Goal: Task Accomplishment & Management: Manage account settings

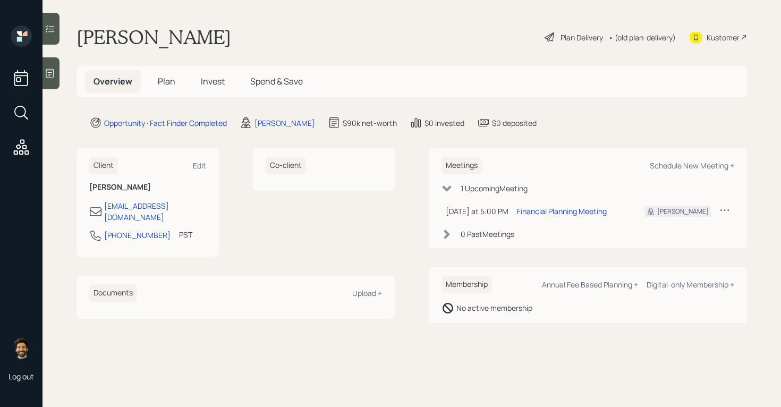
click at [54, 63] on div at bounding box center [51, 73] width 17 height 32
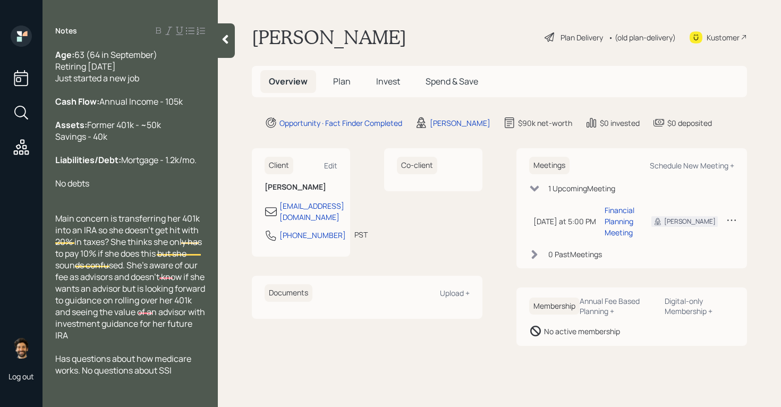
scroll to position [16, 0]
click at [225, 37] on icon at bounding box center [226, 39] width 6 height 9
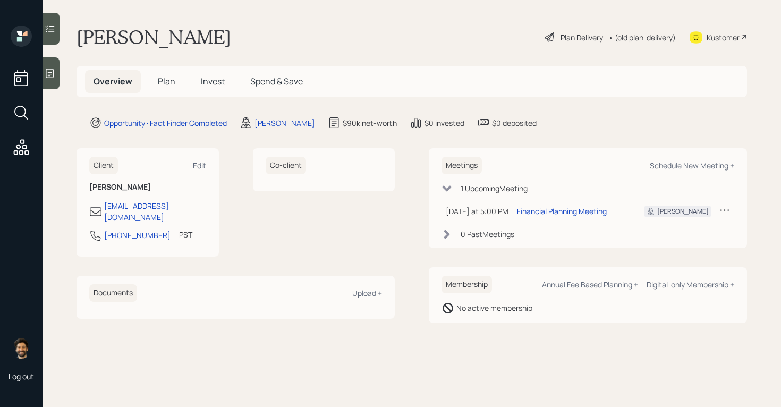
click at [217, 87] on span "Invest" at bounding box center [213, 81] width 24 height 12
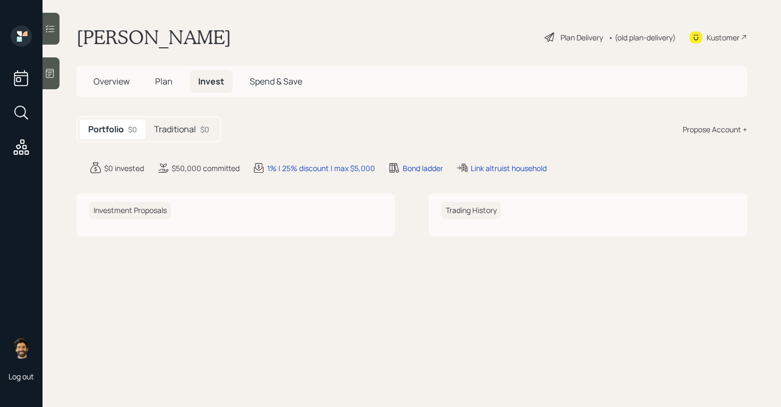
click at [190, 130] on h5 "Traditional" at bounding box center [175, 129] width 42 height 10
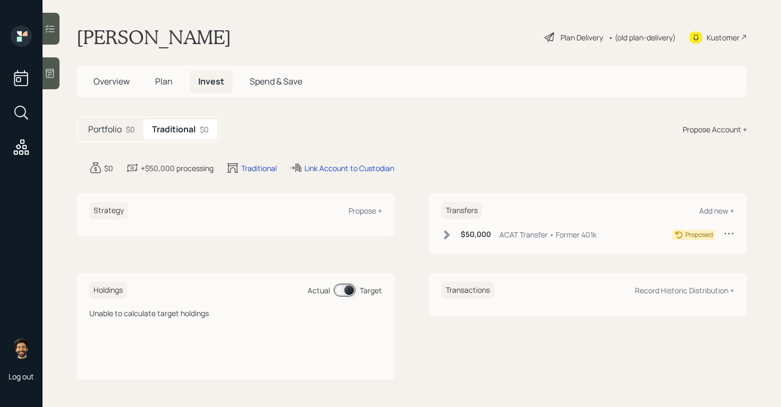
click at [158, 81] on span "Plan" at bounding box center [164, 81] width 18 height 12
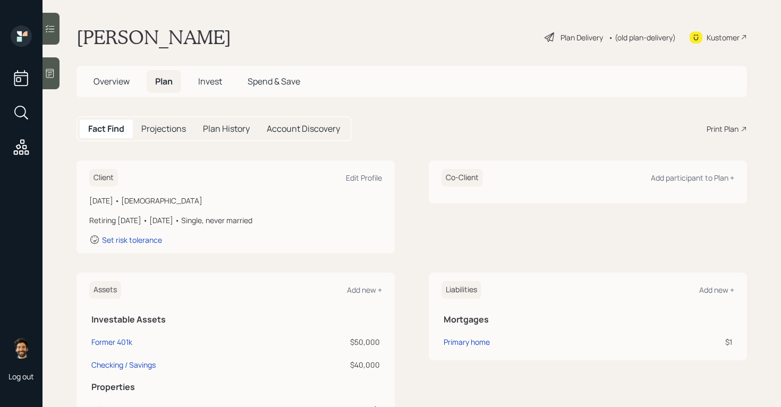
click at [121, 45] on h1 "[PERSON_NAME]" at bounding box center [154, 37] width 155 height 23
click at [345, 187] on div "Client Edit Profile" at bounding box center [235, 178] width 293 height 18
click at [368, 177] on div "Edit Profile" at bounding box center [364, 178] width 36 height 10
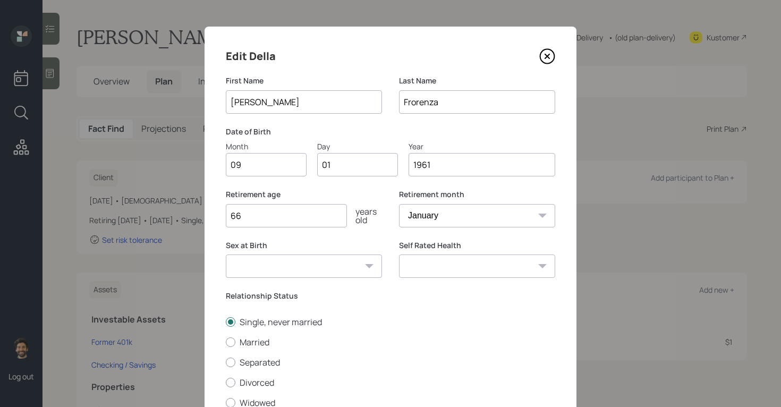
click at [244, 165] on input "09" at bounding box center [266, 164] width 81 height 23
click at [336, 167] on input "01" at bounding box center [357, 164] width 81 height 23
type input "0"
type input "18"
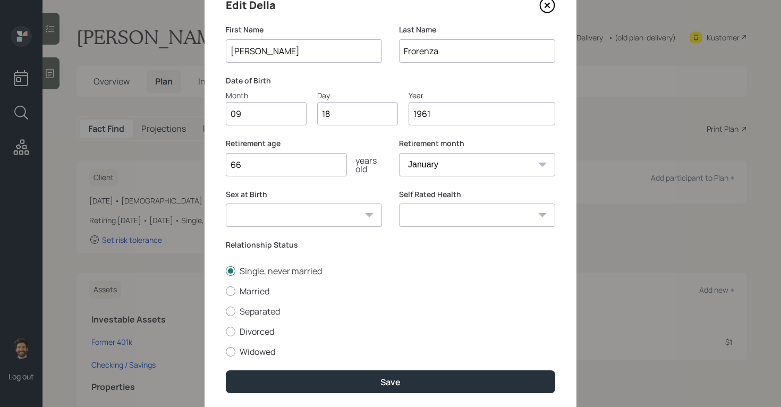
scroll to position [86, 0]
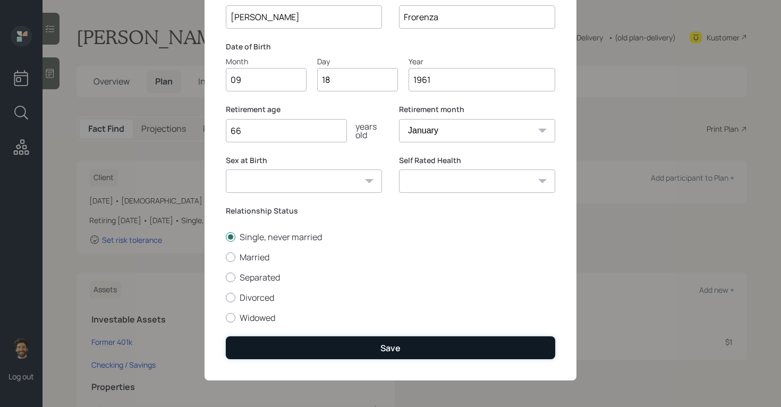
click at [277, 343] on button "Save" at bounding box center [391, 347] width 330 height 23
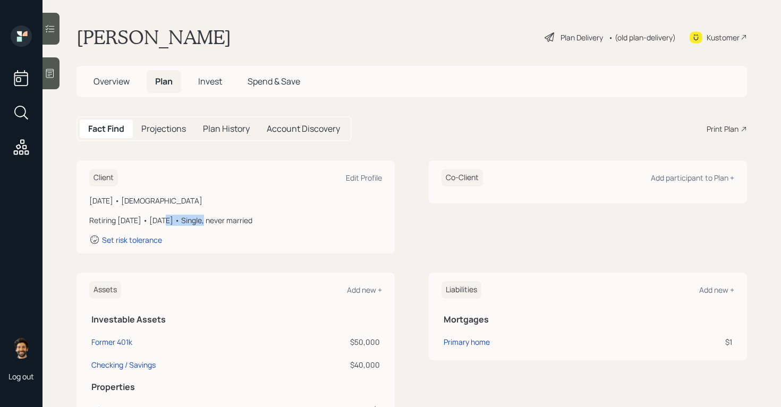
drag, startPoint x: 203, startPoint y: 220, endPoint x: 158, endPoint y: 222, distance: 45.2
click at [158, 222] on div "Retiring [DATE] • [DATE] • Single, never married" at bounding box center [235, 220] width 293 height 11
click at [204, 221] on div "Retiring [DATE] • [DATE] • Single, never married" at bounding box center [235, 220] width 293 height 11
drag, startPoint x: 205, startPoint y: 219, endPoint x: 155, endPoint y: 219, distance: 50.0
click at [155, 219] on div "Retiring [DATE] • [DATE] • Single, never married" at bounding box center [235, 220] width 293 height 11
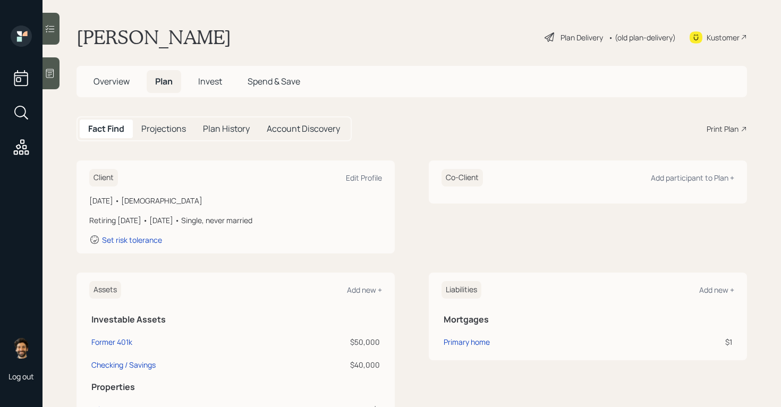
click at [114, 221] on div "Retiring [DATE] • [DATE] • Single, never married" at bounding box center [235, 220] width 293 height 11
drag, startPoint x: 124, startPoint y: 222, endPoint x: 200, endPoint y: 223, distance: 76.0
click at [200, 223] on div "Retiring [DATE] • [DATE] • Single, never married" at bounding box center [235, 220] width 293 height 11
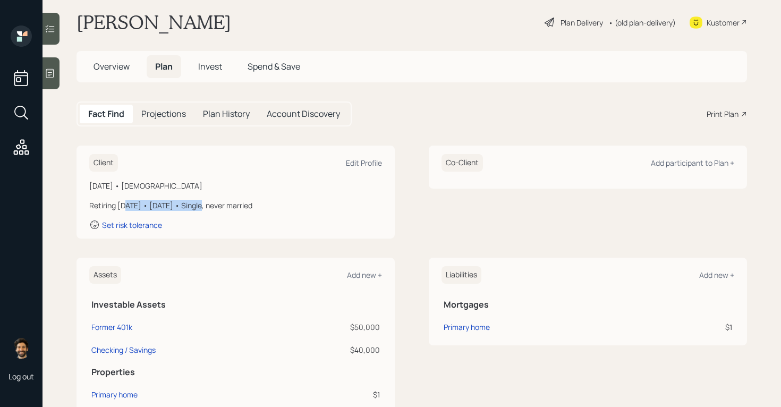
scroll to position [339, 0]
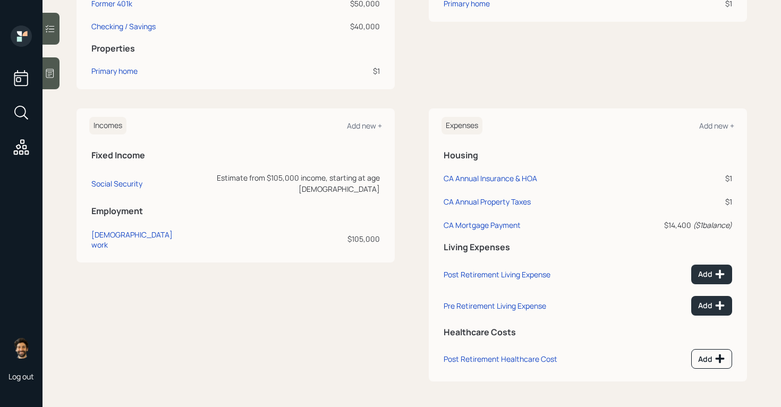
click at [371, 233] on div "$105,000" at bounding box center [284, 238] width 191 height 11
click at [107, 179] on div "Social Security" at bounding box center [116, 184] width 51 height 10
select select "12"
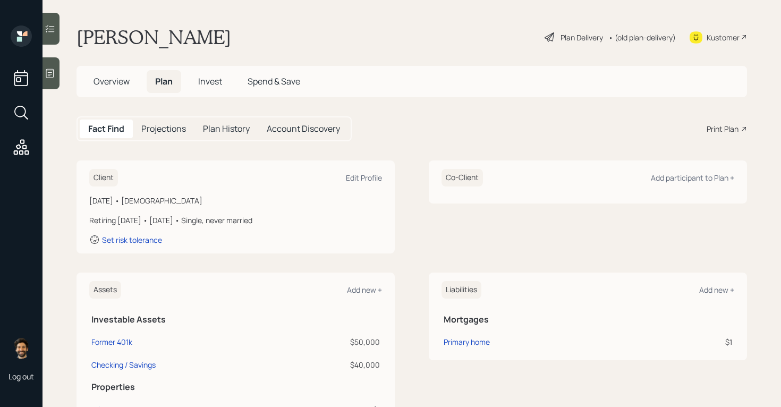
click at [140, 98] on main "Della Frorenza Plan Delivery • (old plan-delivery) Kustomer Overview Plan Inves…" at bounding box center [412, 203] width 739 height 407
click at [159, 136] on div "Projections" at bounding box center [164, 129] width 62 height 19
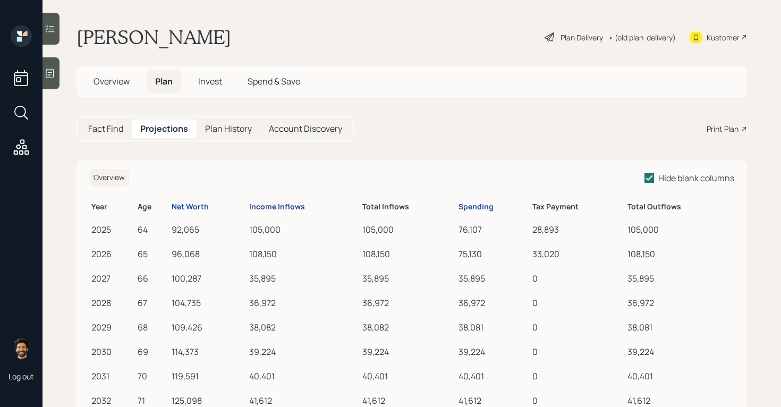
click at [286, 205] on div "Income Inflows" at bounding box center [277, 206] width 56 height 9
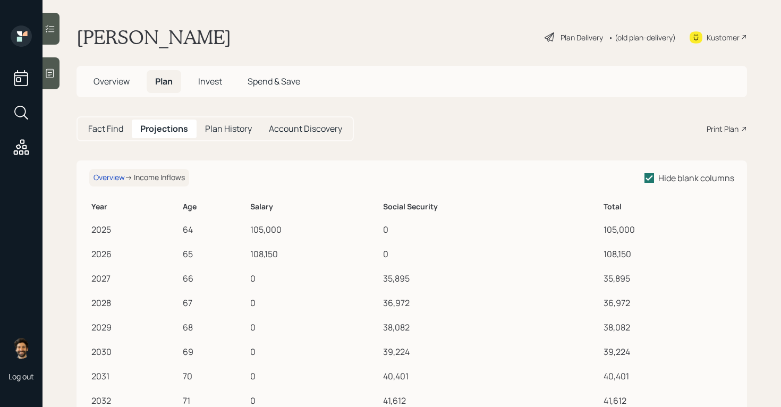
click at [105, 132] on h5 "Fact Find" at bounding box center [105, 129] width 35 height 10
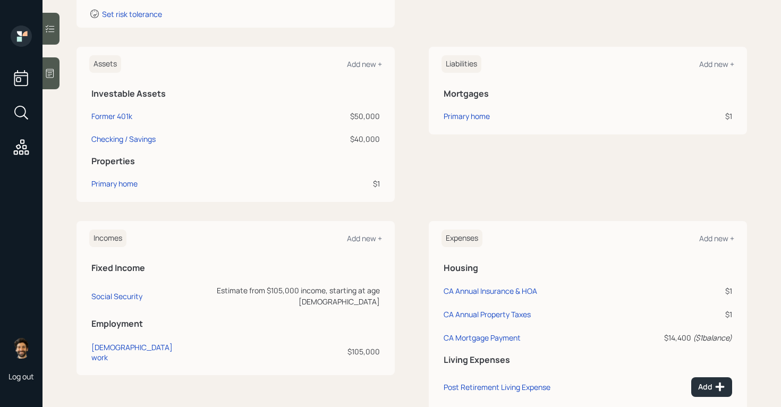
scroll to position [220, 0]
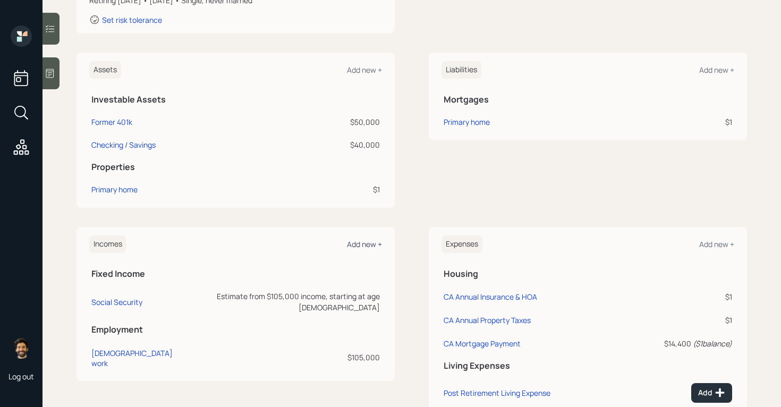
click at [354, 246] on div "Add new +" at bounding box center [364, 244] width 35 height 10
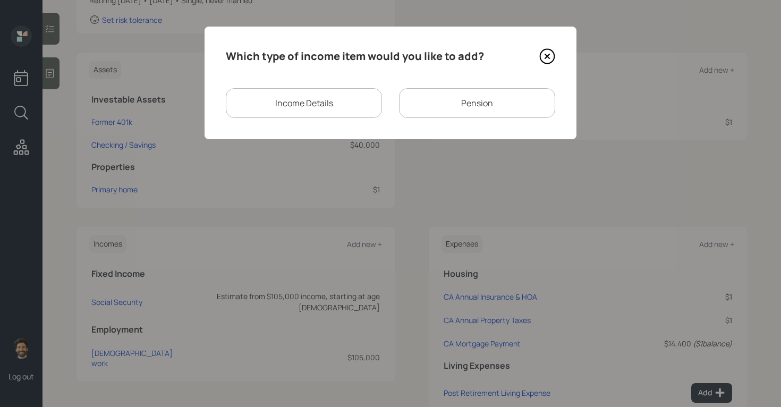
click at [443, 100] on div "Pension" at bounding box center [477, 103] width 156 height 30
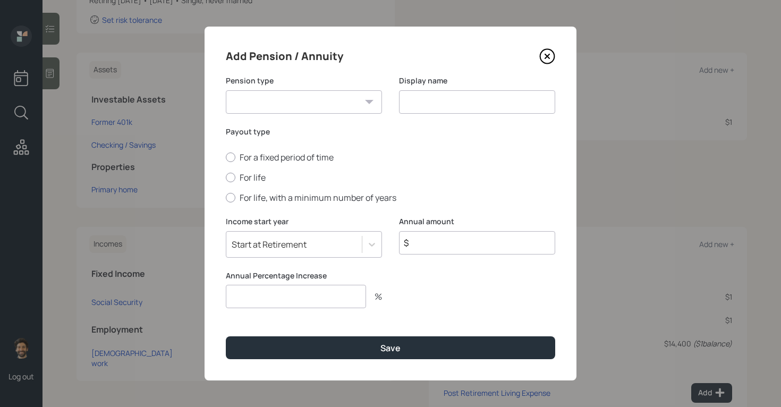
click at [304, 99] on select "Pension Annuity" at bounding box center [304, 101] width 156 height 23
select select "pension"
click at [239, 174] on label "For life" at bounding box center [391, 178] width 330 height 12
click at [226, 178] on input "For life" at bounding box center [225, 178] width 1 height 1
radio input "true"
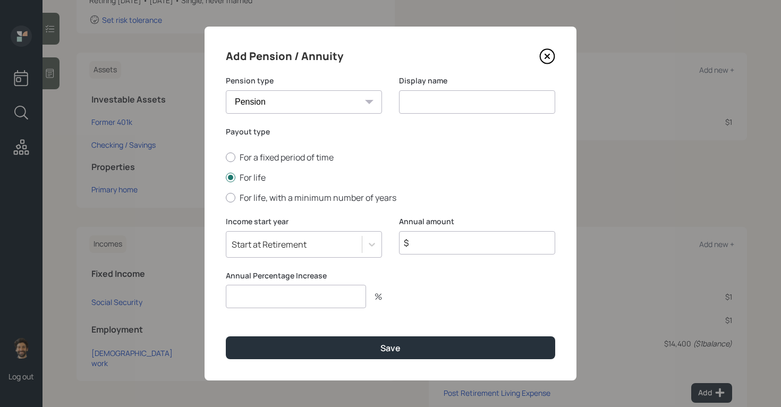
click at [421, 110] on input at bounding box center [477, 101] width 156 height 23
type input "Pension"
click at [550, 56] on icon at bounding box center [547, 56] width 16 height 16
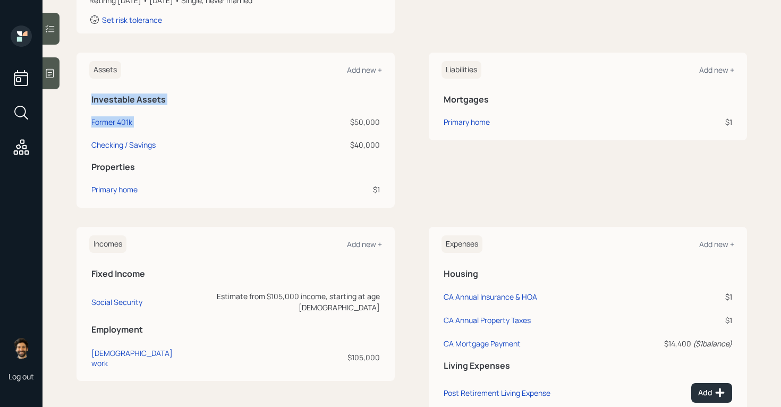
drag, startPoint x: 387, startPoint y: 123, endPoint x: 350, endPoint y: 123, distance: 36.7
click at [350, 123] on div "Assets Add new + Investable Assets Former 401k $50,000 Checking / Savings $40,0…" at bounding box center [236, 130] width 318 height 155
click at [350, 123] on div "$50,000" at bounding box center [333, 121] width 93 height 11
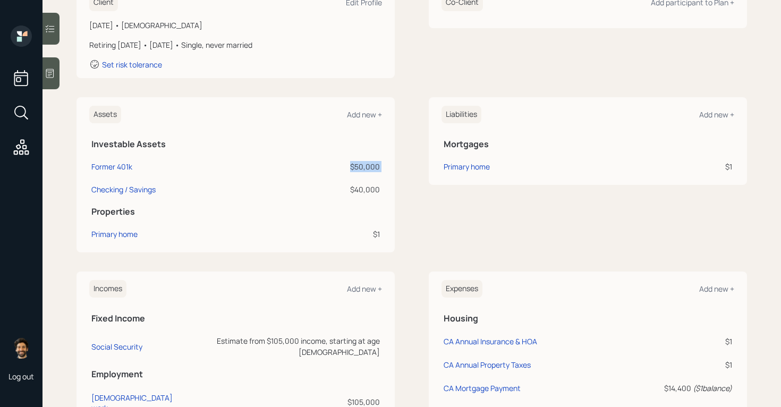
scroll to position [175, 0]
click at [368, 167] on div "$50,000" at bounding box center [333, 167] width 93 height 11
click at [370, 167] on div "$50,000" at bounding box center [333, 167] width 93 height 11
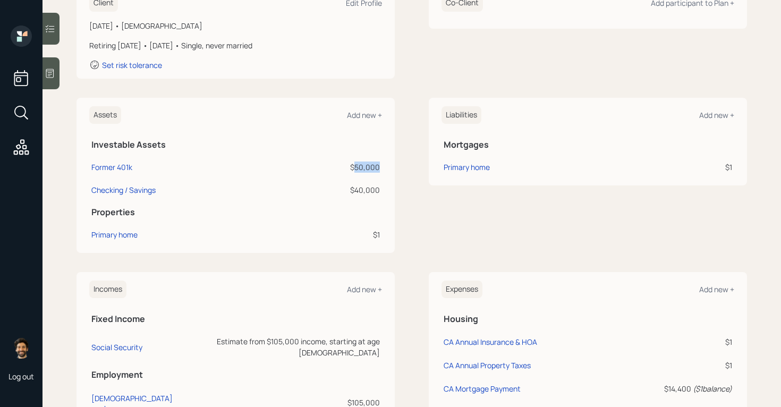
click at [370, 167] on div "$50,000" at bounding box center [333, 167] width 93 height 11
click at [376, 167] on div "$50,000" at bounding box center [333, 167] width 93 height 11
click at [55, 74] on icon at bounding box center [50, 73] width 11 height 11
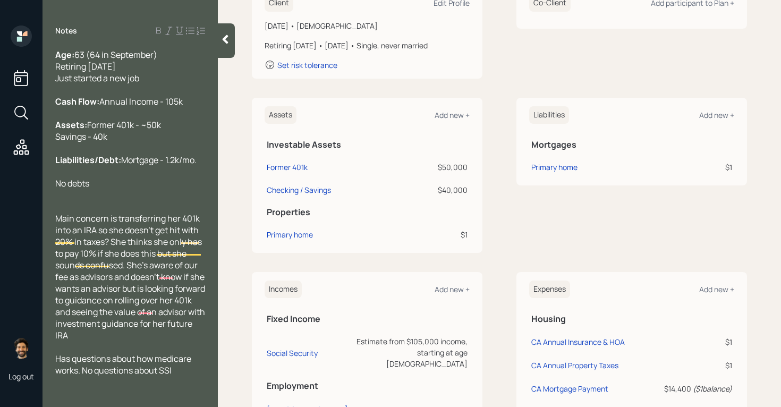
scroll to position [0, 0]
click at [225, 36] on icon at bounding box center [225, 39] width 11 height 11
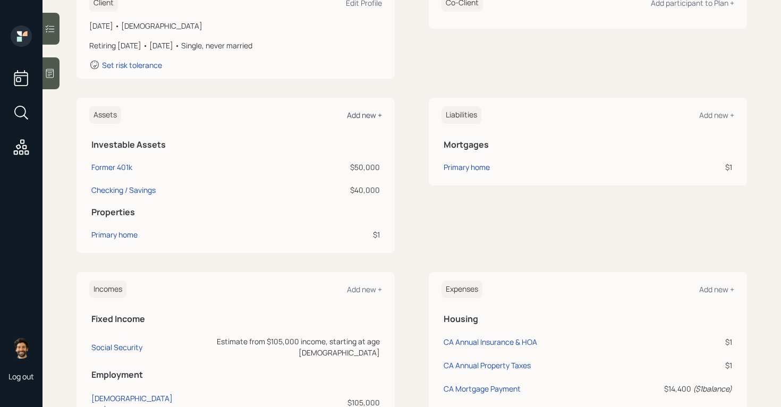
click at [360, 117] on div "Add new +" at bounding box center [364, 115] width 35 height 10
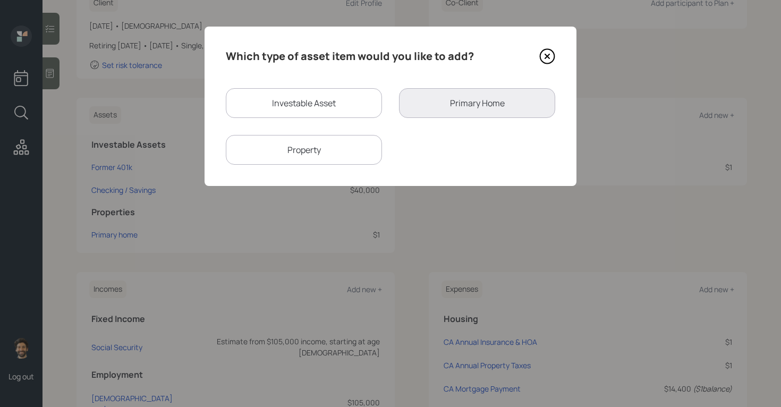
click at [308, 106] on div "Investable Asset" at bounding box center [304, 103] width 156 height 30
select select "taxable"
select select "balanced"
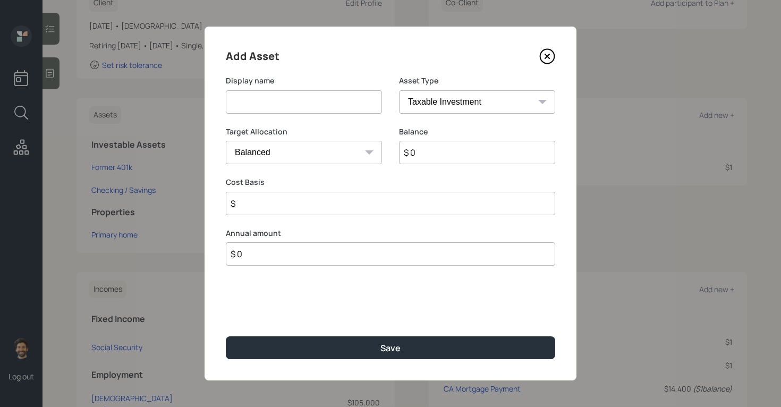
click at [353, 99] on input at bounding box center [304, 101] width 156 height 23
type input "Current 401k"
click at [437, 148] on input "$ 0" at bounding box center [477, 152] width 156 height 23
type input "$ 1"
click at [435, 105] on select "SEP IRA IRA Roth IRA 401(k) Roth 401(k) 403(b) Roth 403(b) 457(b) Roth 457(b) H…" at bounding box center [477, 101] width 156 height 23
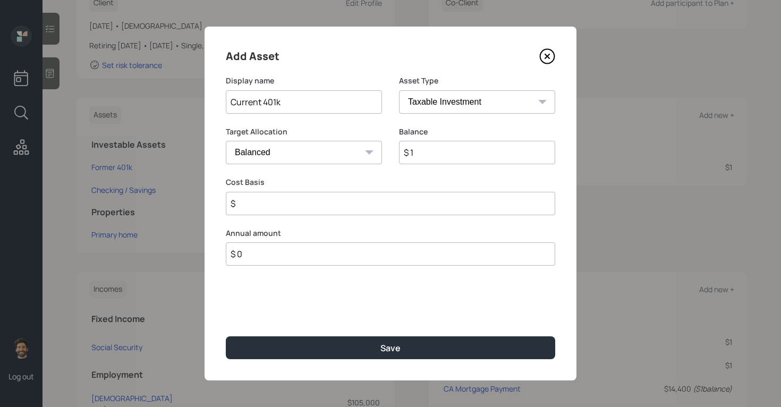
select select "company_sponsored"
click at [324, 109] on input "Current 401k" at bounding box center [304, 101] width 156 height 23
type input "Current 401k (Start in November)"
click at [432, 193] on input "number" at bounding box center [469, 203] width 140 height 23
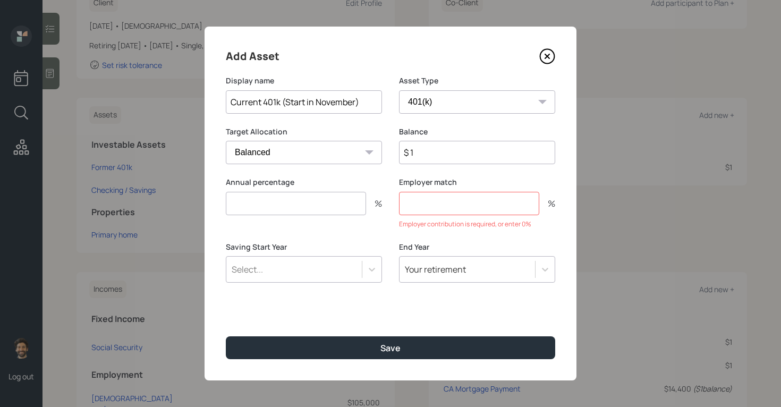
click at [313, 196] on input "number" at bounding box center [296, 203] width 140 height 23
click at [444, 199] on input "number" at bounding box center [469, 203] width 140 height 23
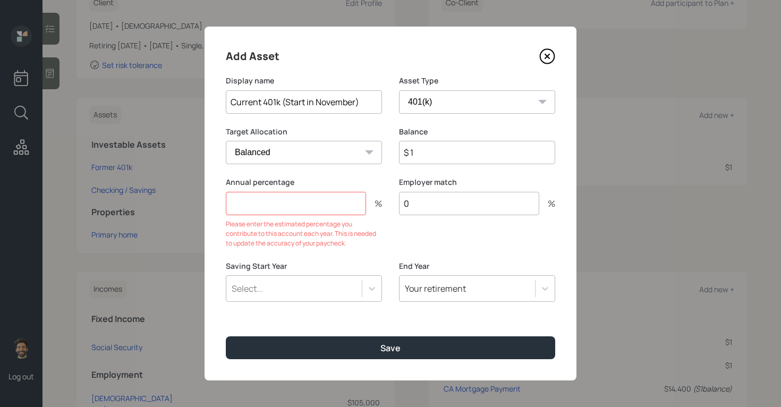
type input "0"
click at [319, 209] on input "number" at bounding box center [296, 203] width 140 height 23
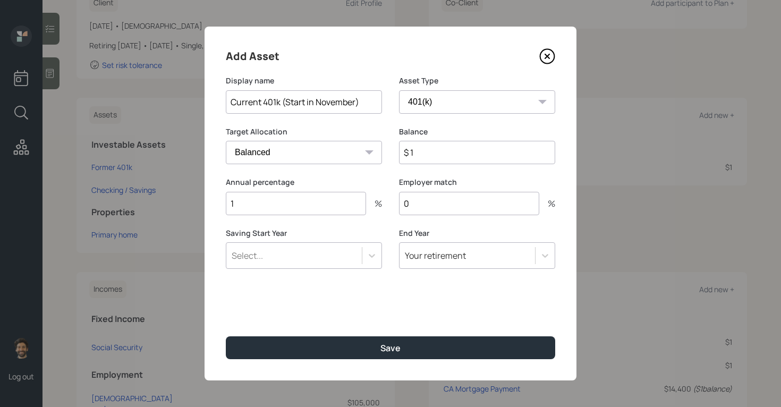
type input "1"
click at [295, 257] on div "Select..." at bounding box center [294, 256] width 136 height 18
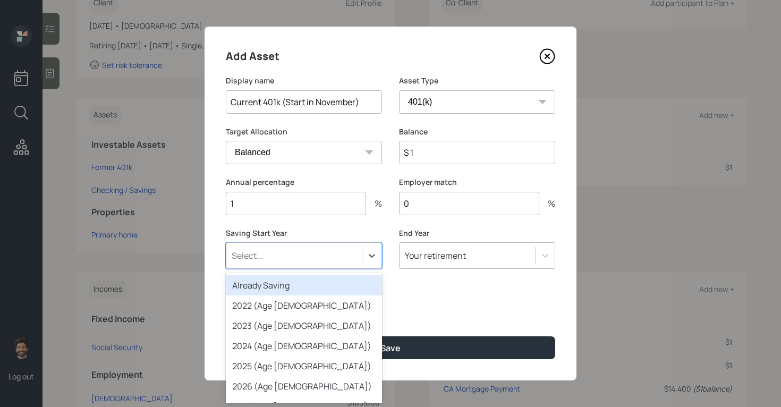
click at [282, 290] on div "Already Saving" at bounding box center [304, 285] width 156 height 20
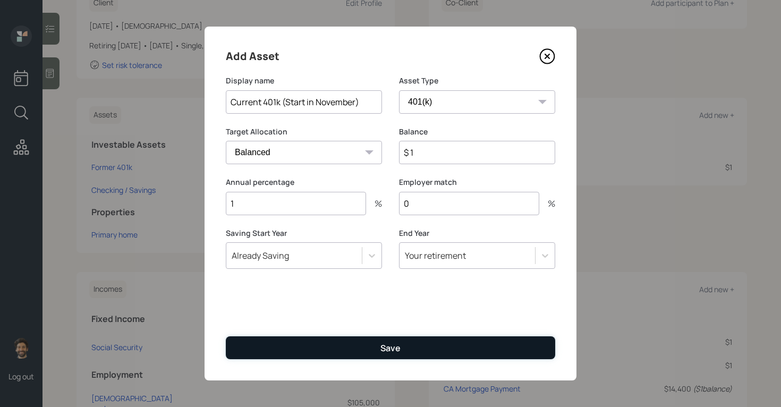
click at [275, 345] on button "Save" at bounding box center [391, 347] width 330 height 23
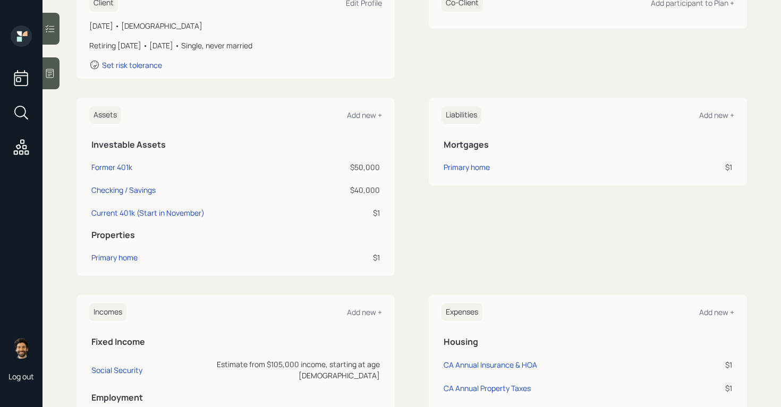
click at [366, 190] on div "$40,000" at bounding box center [349, 189] width 62 height 11
click at [57, 70] on div at bounding box center [51, 73] width 17 height 32
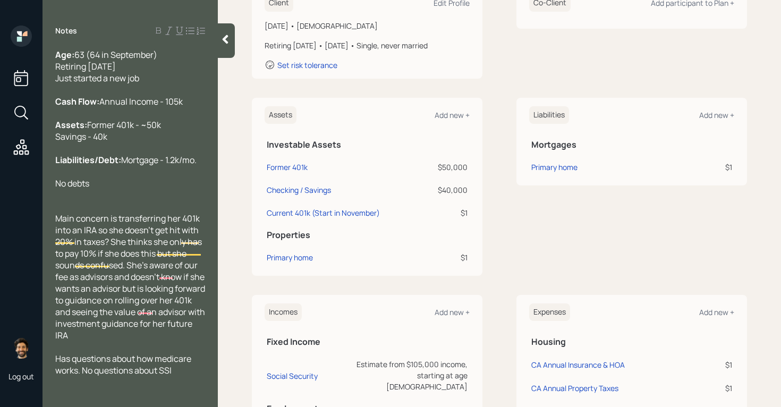
scroll to position [16, 0]
click at [223, 47] on div at bounding box center [226, 40] width 17 height 35
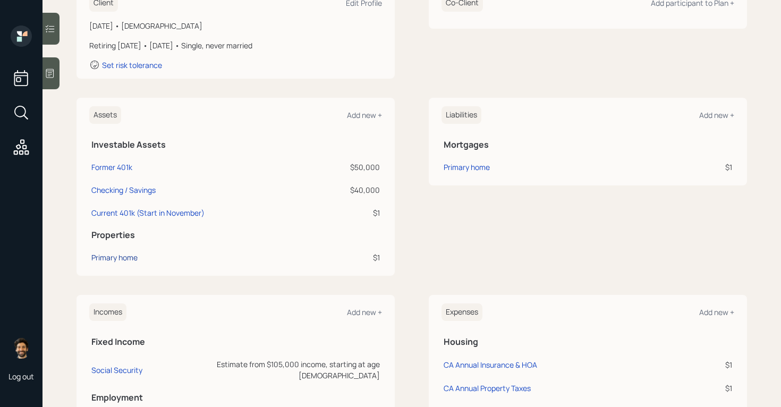
click at [99, 261] on div "Primary home" at bounding box center [114, 257] width 46 height 11
click at [704, 313] on div "Add new +" at bounding box center [716, 312] width 35 height 10
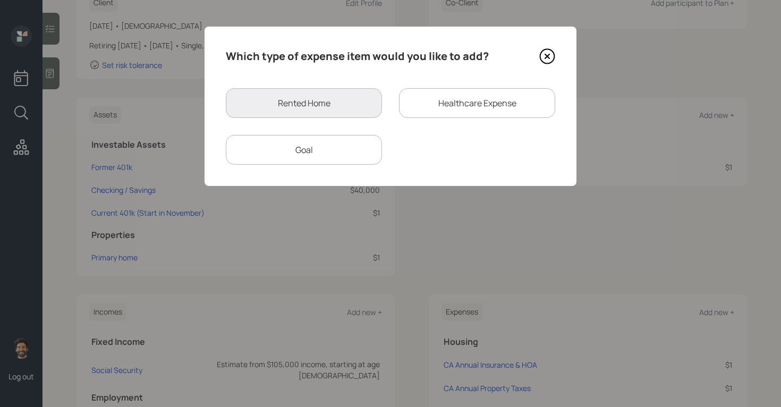
click at [352, 105] on div "Rented Home" at bounding box center [304, 103] width 156 height 30
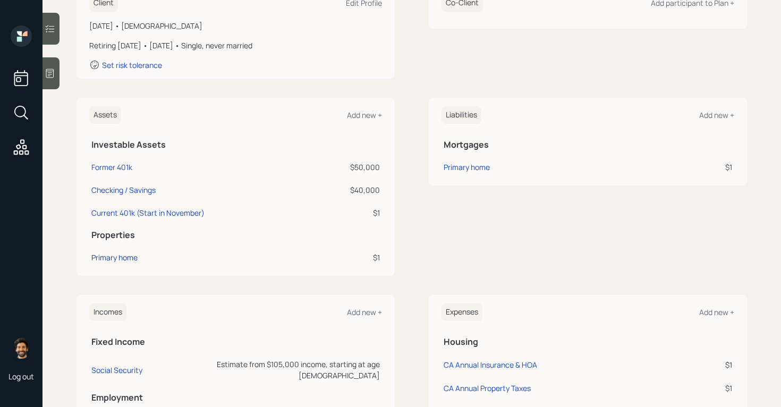
click at [122, 260] on div "Primary home" at bounding box center [114, 257] width 46 height 11
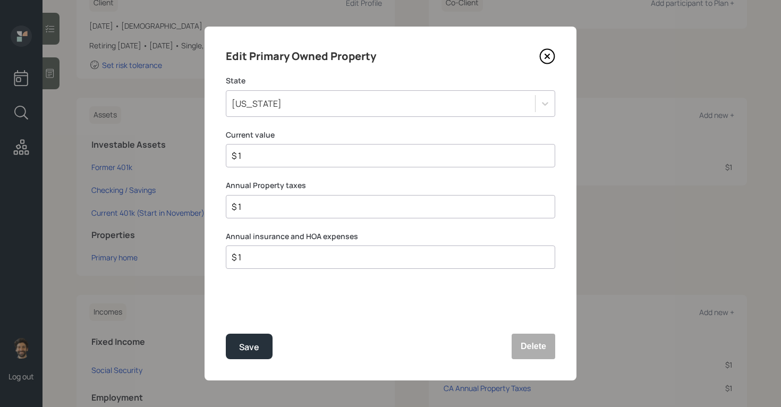
click at [255, 109] on div "California" at bounding box center [257, 104] width 50 height 12
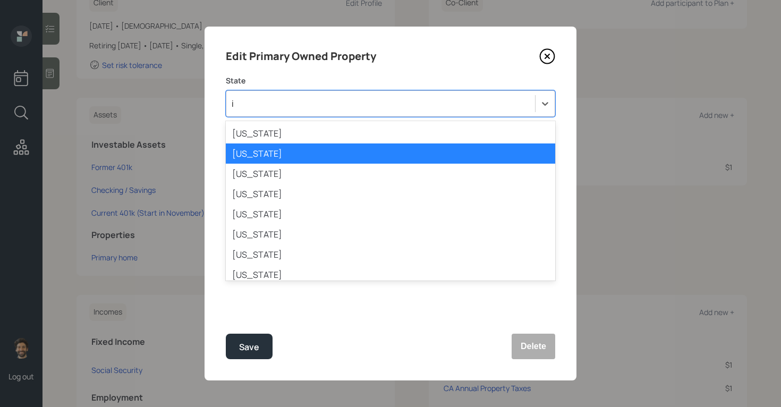
type input "id"
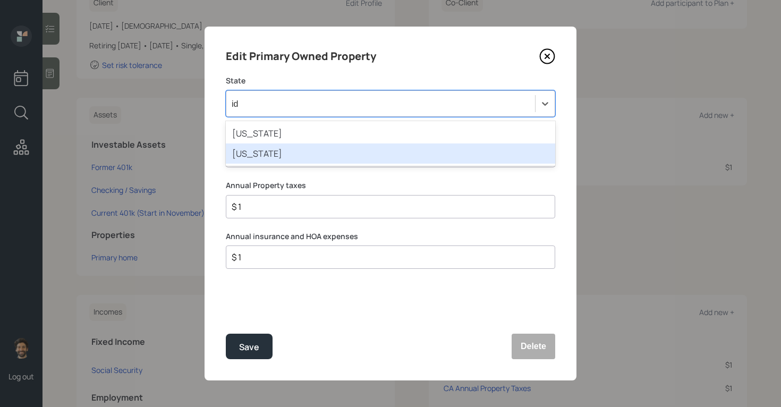
click at [252, 154] on div "Idaho" at bounding box center [391, 153] width 330 height 20
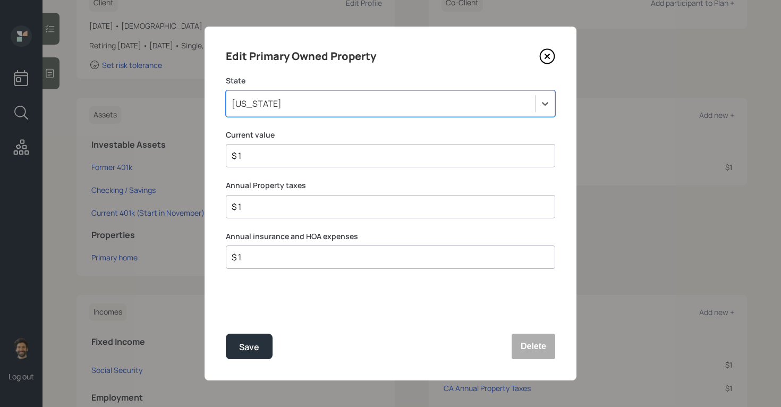
click at [252, 156] on input "$ 1" at bounding box center [386, 155] width 311 height 13
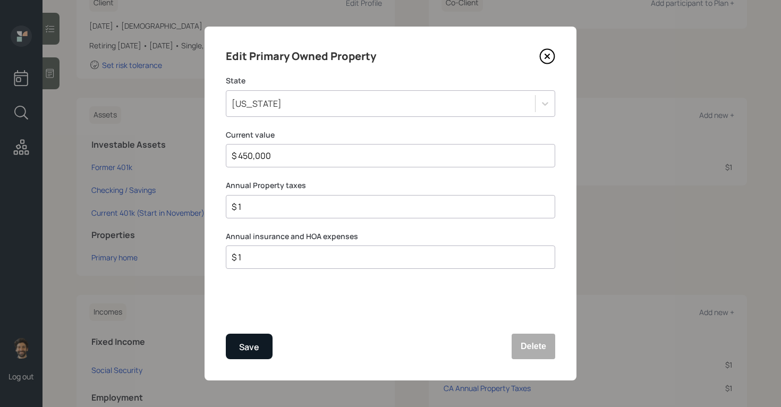
type input "$ 450,000"
click at [231, 343] on button "Save" at bounding box center [249, 347] width 47 height 26
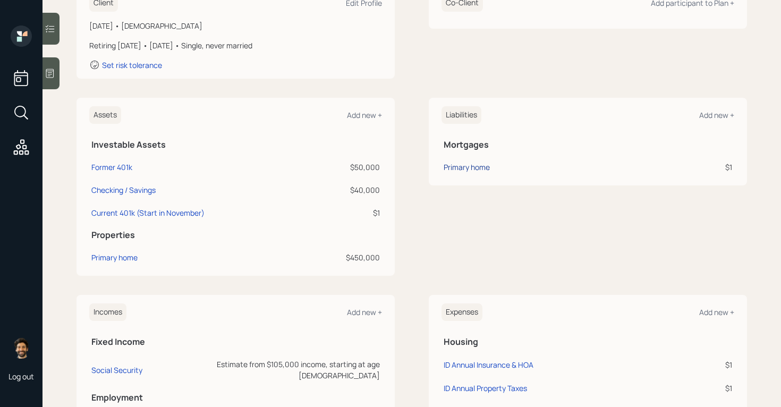
click at [471, 171] on div "Primary home" at bounding box center [467, 167] width 46 height 11
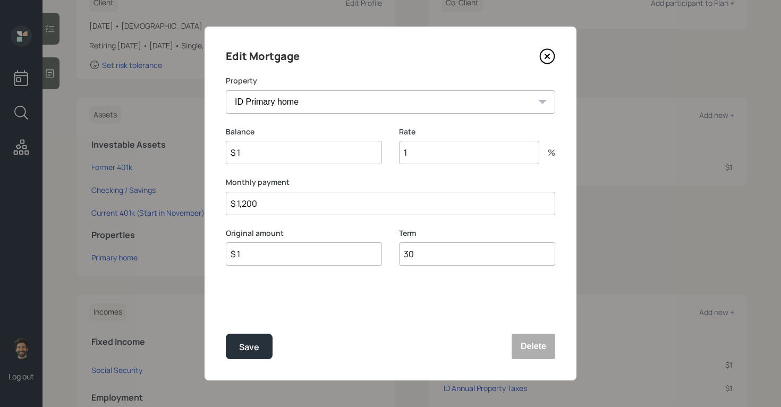
click at [252, 153] on input "$ 1" at bounding box center [304, 152] width 156 height 23
type input "$"
click at [264, 200] on div "Monthly payment $ 1,200" at bounding box center [391, 210] width 330 height 38
type input "$ 1,230"
click at [278, 156] on input "$" at bounding box center [304, 152] width 156 height 23
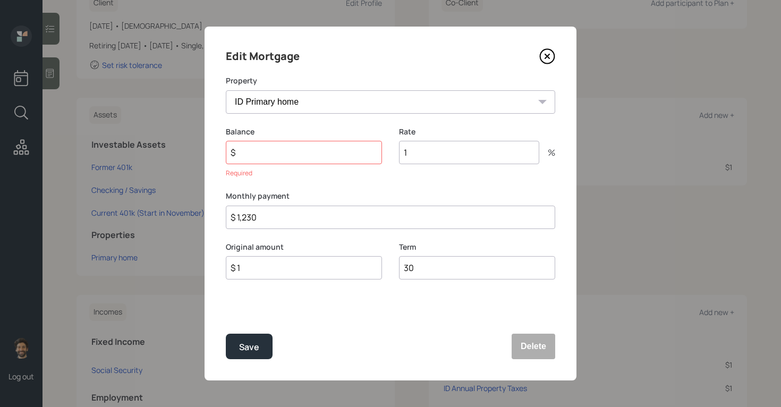
click at [274, 263] on input "$ 1" at bounding box center [304, 267] width 156 height 23
click at [271, 150] on input "$" at bounding box center [304, 152] width 156 height 23
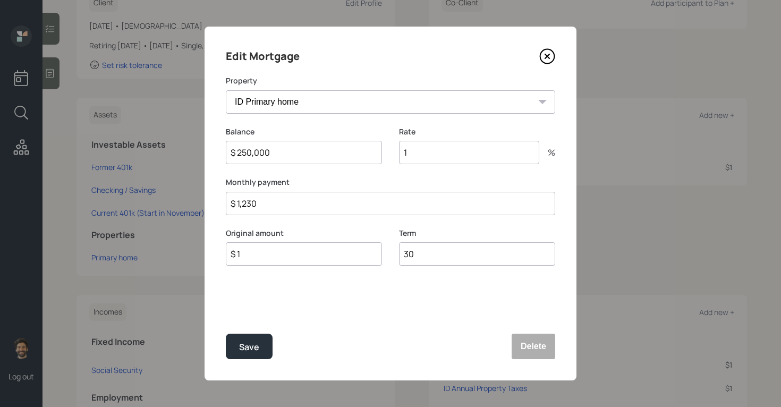
type input "$ 250,000"
click at [273, 256] on input "$ 1" at bounding box center [304, 253] width 156 height 23
type input "$ 250,000"
click at [437, 150] on input "1" at bounding box center [469, 152] width 140 height 23
type input "2.8"
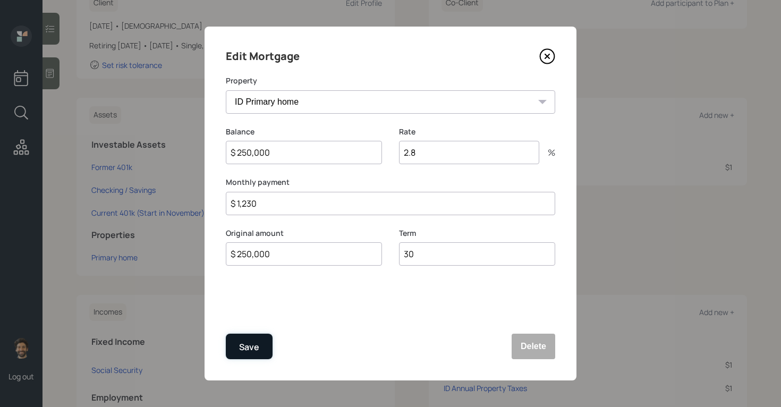
click at [252, 346] on div "Save" at bounding box center [249, 347] width 20 height 14
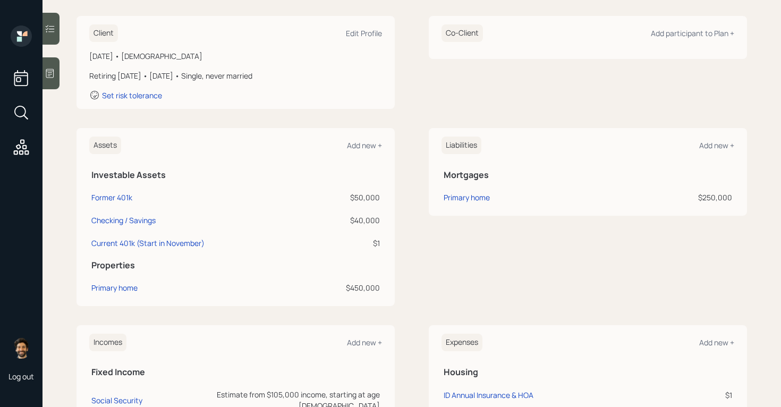
scroll to position [188, 0]
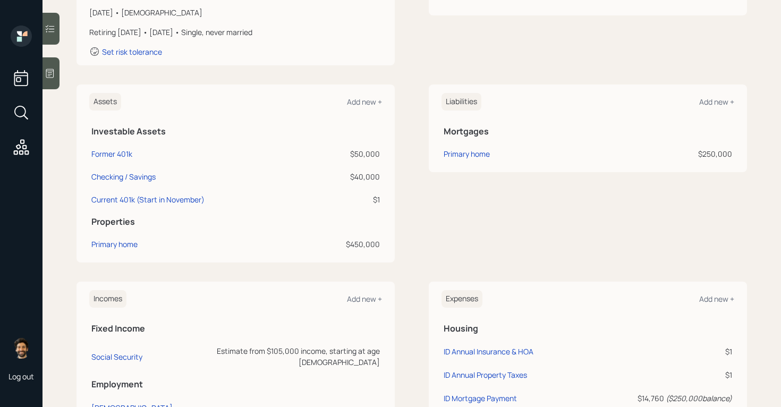
click at [450, 95] on h6 "Liabilities" at bounding box center [462, 102] width 40 height 18
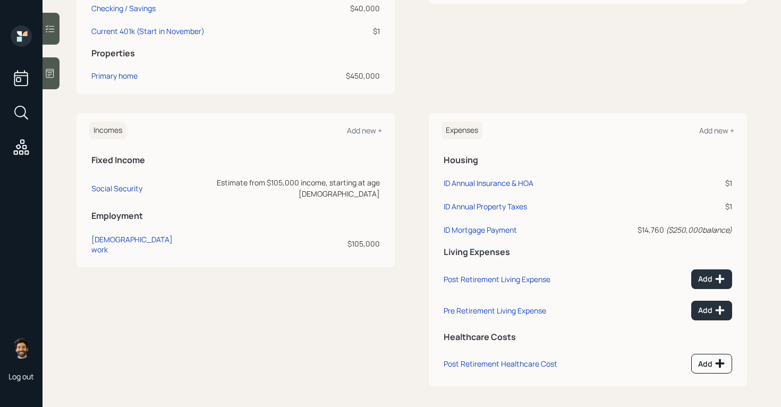
scroll to position [361, 0]
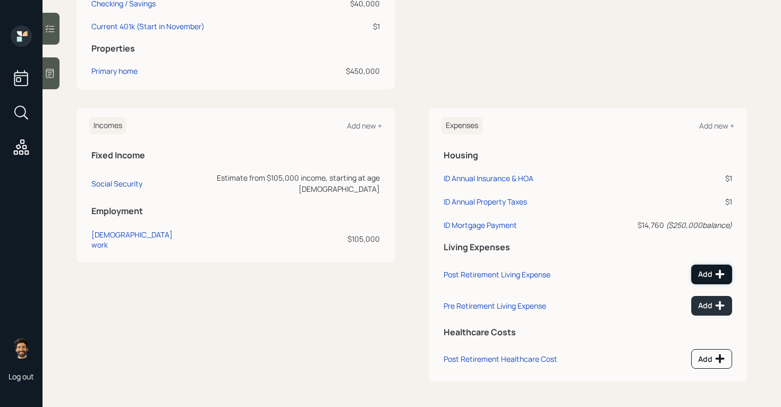
click at [709, 272] on div "Add" at bounding box center [711, 274] width 27 height 11
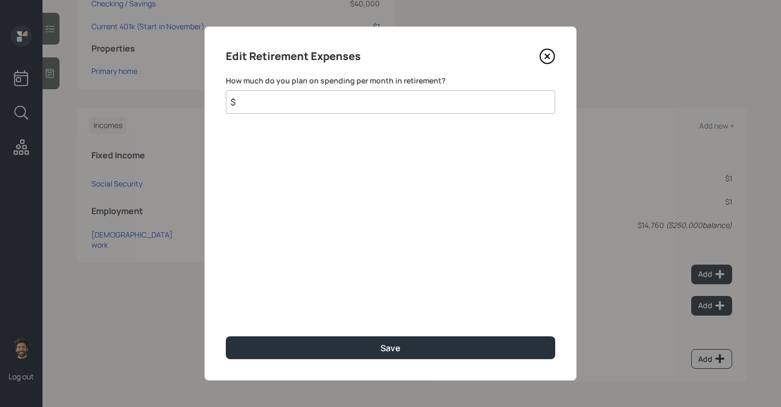
click at [336, 98] on input "$" at bounding box center [391, 101] width 330 height 23
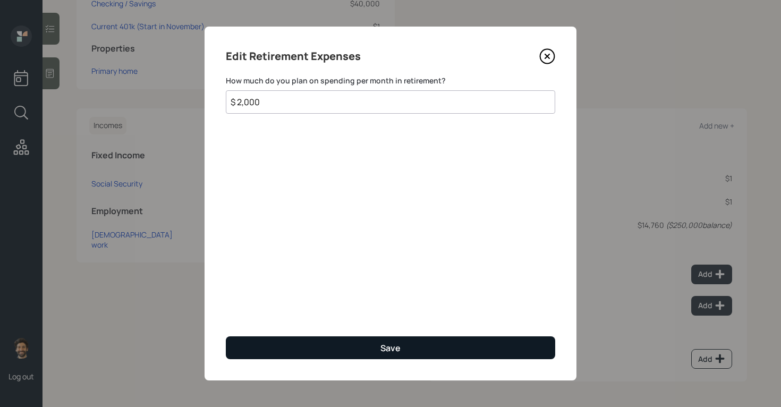
type input "$ 2,000"
click at [300, 350] on button "Save" at bounding box center [391, 347] width 330 height 23
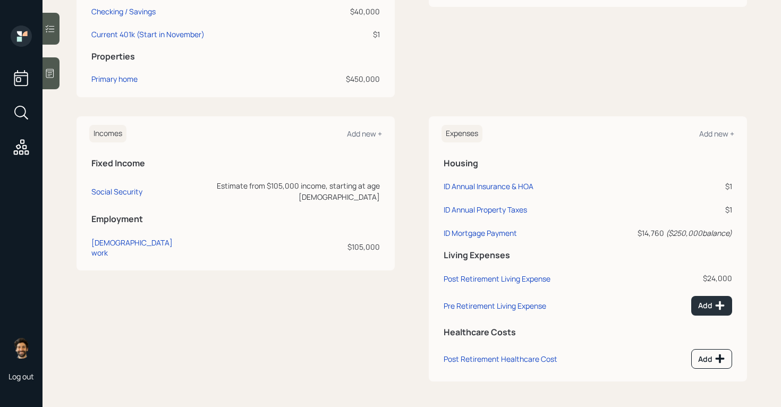
scroll to position [353, 0]
click at [713, 306] on div "Add" at bounding box center [711, 305] width 27 height 11
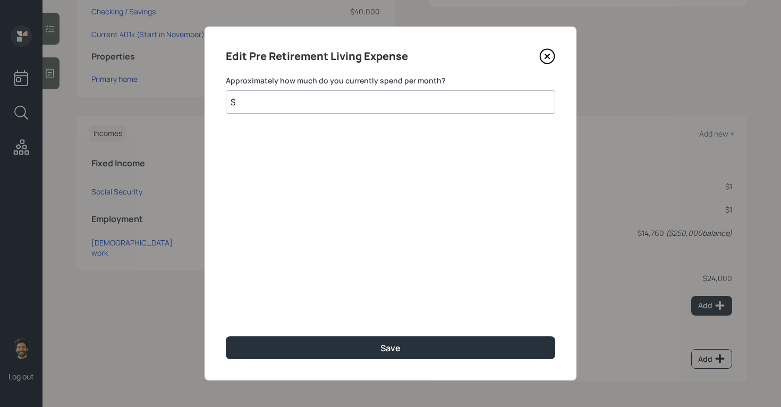
click at [268, 107] on input "$" at bounding box center [391, 101] width 330 height 23
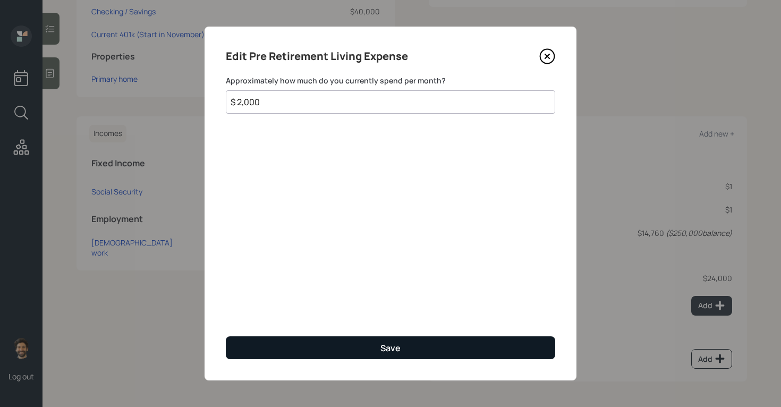
type input "$ 2,000"
click at [285, 349] on button "Save" at bounding box center [391, 347] width 330 height 23
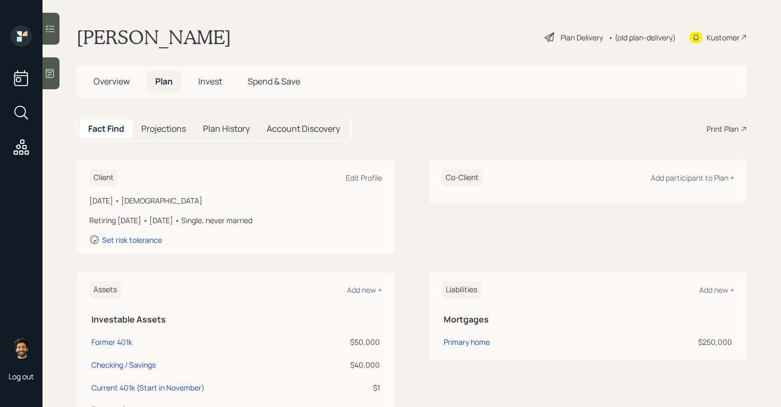
click at [164, 124] on h5 "Projections" at bounding box center [163, 129] width 45 height 10
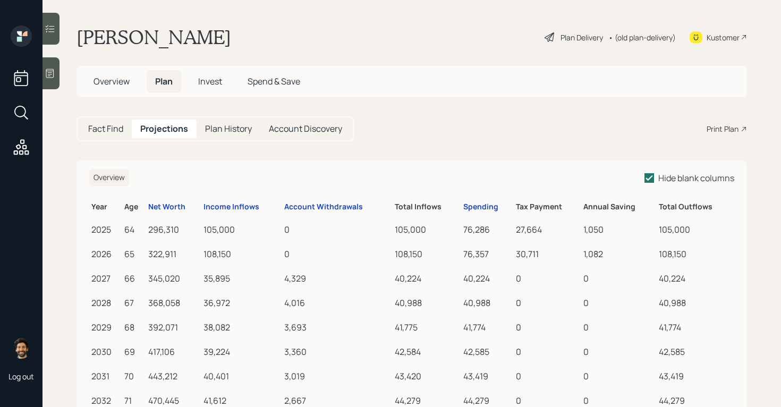
click at [115, 132] on h5 "Fact Find" at bounding box center [105, 129] width 35 height 10
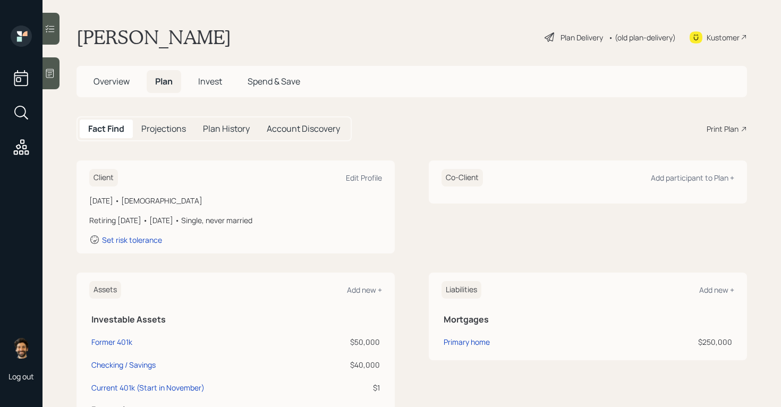
click at [622, 33] on div "• (old plan-delivery)" at bounding box center [642, 37] width 67 height 11
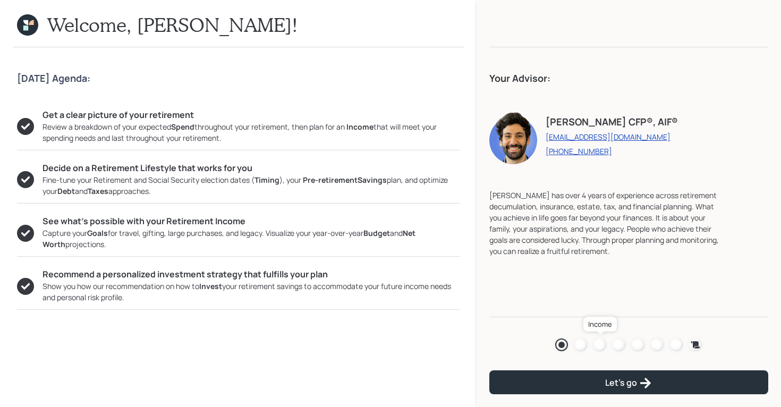
click at [602, 342] on div at bounding box center [600, 345] width 13 height 13
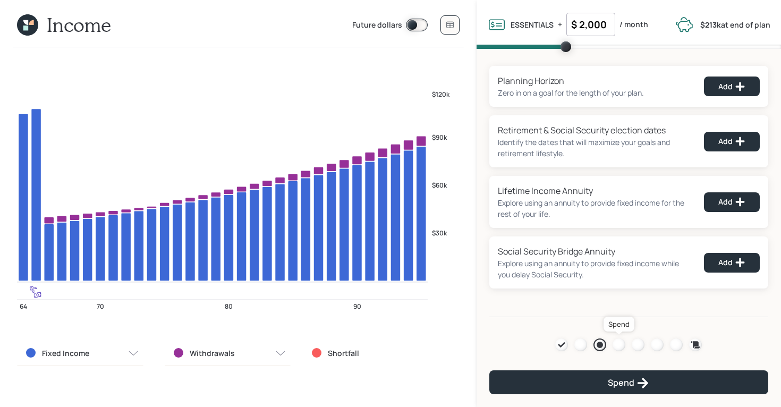
click at [620, 344] on div at bounding box center [619, 345] width 13 height 13
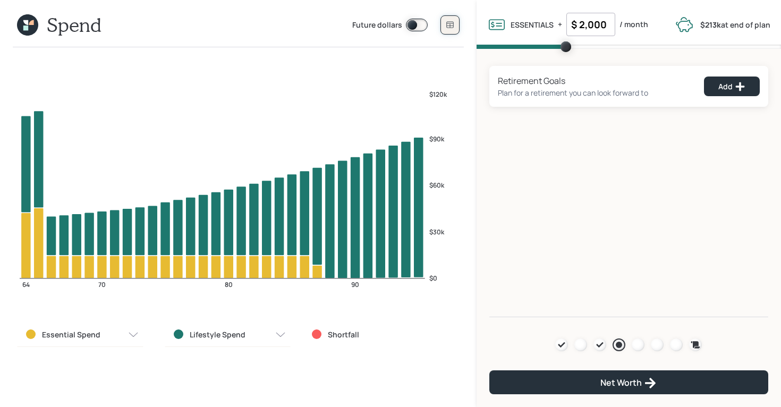
click at [450, 26] on icon at bounding box center [449, 25] width 7 height 6
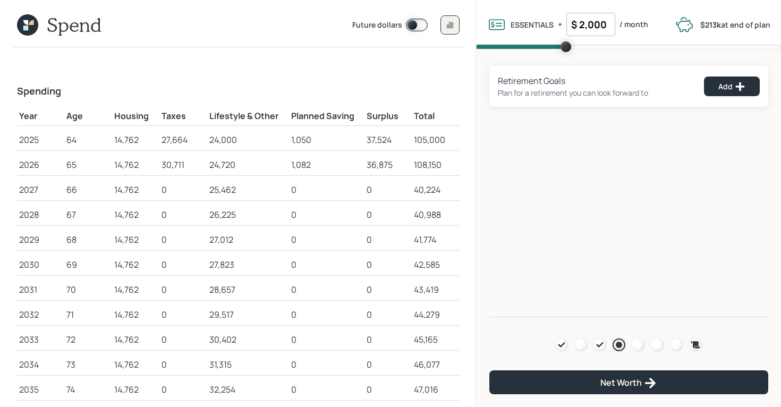
click at [26, 21] on icon at bounding box center [25, 22] width 5 height 5
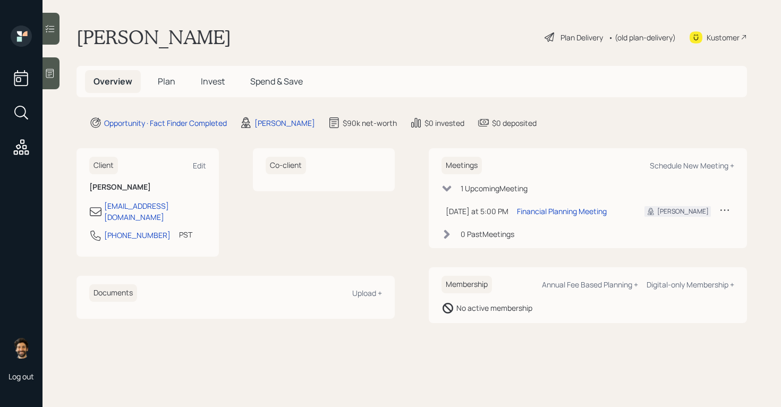
click at [171, 81] on span "Plan" at bounding box center [167, 81] width 18 height 12
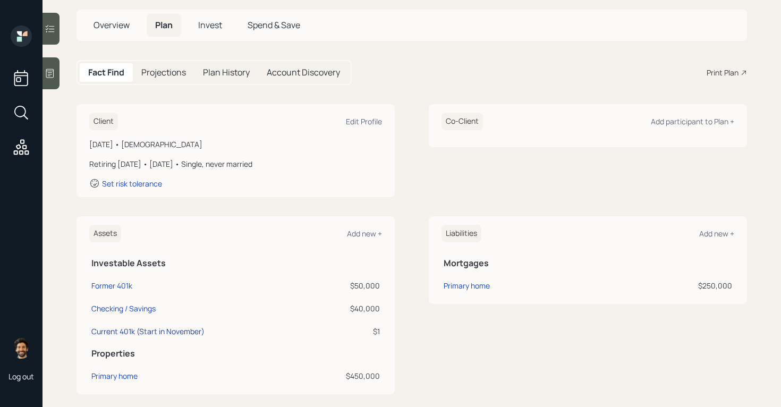
scroll to position [72, 0]
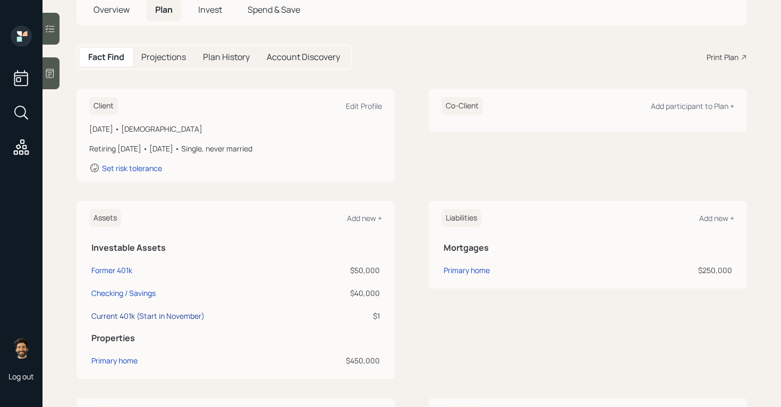
click at [116, 318] on div "Current 401k (Start in November)" at bounding box center [147, 315] width 113 height 11
select select "company_sponsored"
select select "balanced"
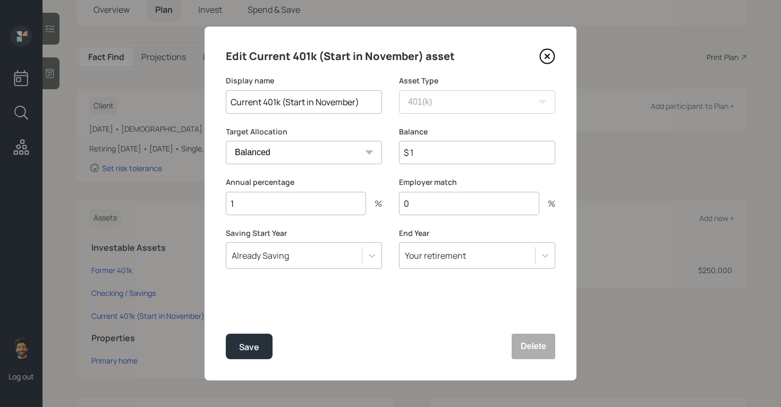
click at [264, 206] on input "1" at bounding box center [296, 203] width 140 height 23
type input "0"
click at [244, 347] on div "Save" at bounding box center [249, 347] width 20 height 14
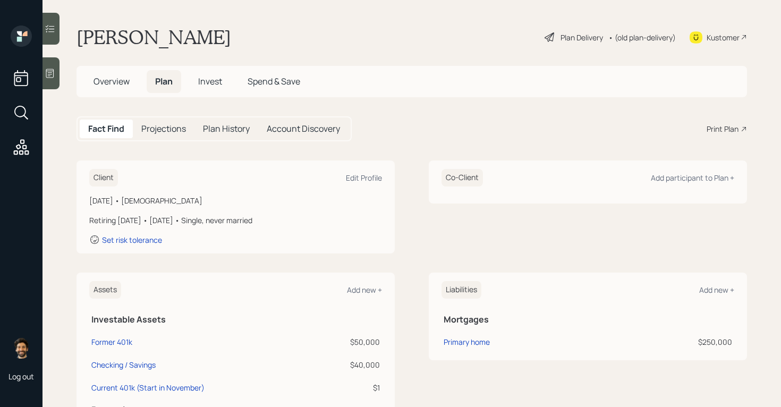
click at [129, 246] on div "Client Edit Profile [DATE] • [DEMOGRAPHIC_DATA] Retiring [DATE] • [DATE] • Sing…" at bounding box center [236, 207] width 318 height 93
click at [122, 239] on div "Set risk tolerance" at bounding box center [132, 240] width 60 height 10
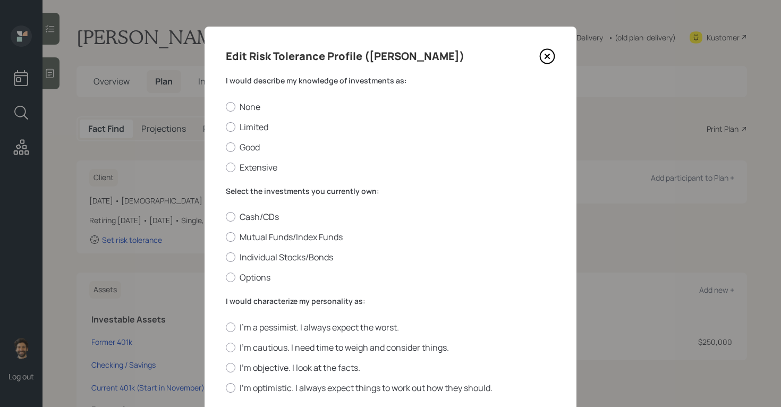
click at [269, 85] on label "I would describe my knowledge of investments as:" at bounding box center [391, 80] width 330 height 11
click at [241, 147] on label "Good" at bounding box center [391, 147] width 330 height 12
click at [226, 147] on input "Good" at bounding box center [225, 147] width 1 height 1
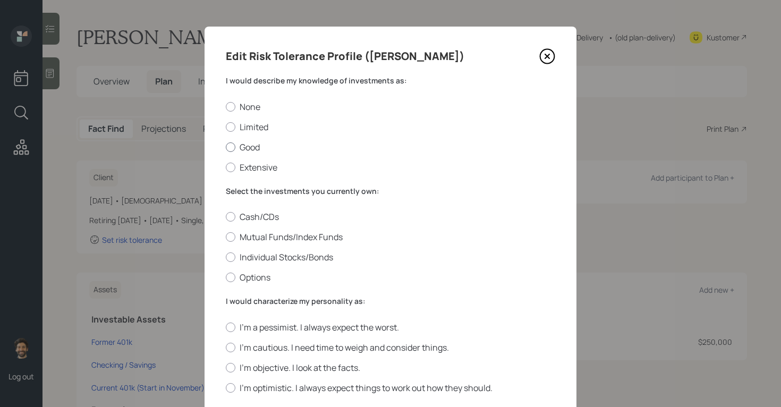
radio input "true"
click at [236, 235] on label "Mutual Funds/Index Funds" at bounding box center [391, 237] width 330 height 12
click at [226, 237] on input "Mutual Funds/Index Funds" at bounding box center [225, 237] width 1 height 1
radio input "true"
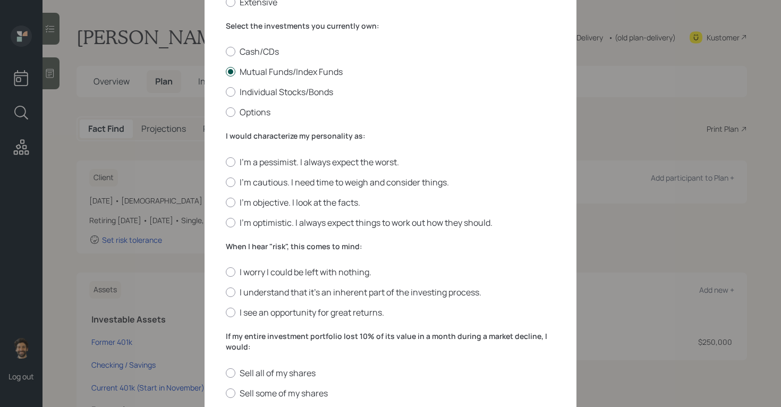
scroll to position [186, 0]
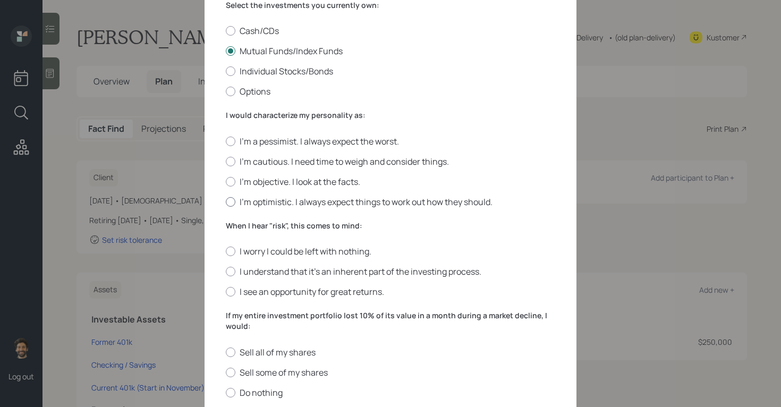
click at [246, 202] on label "I'm optimistic. I always expect things to work out how they should." at bounding box center [391, 202] width 330 height 12
click at [226, 202] on input "I'm optimistic. I always expect things to work out how they should." at bounding box center [225, 201] width 1 height 1
radio input "true"
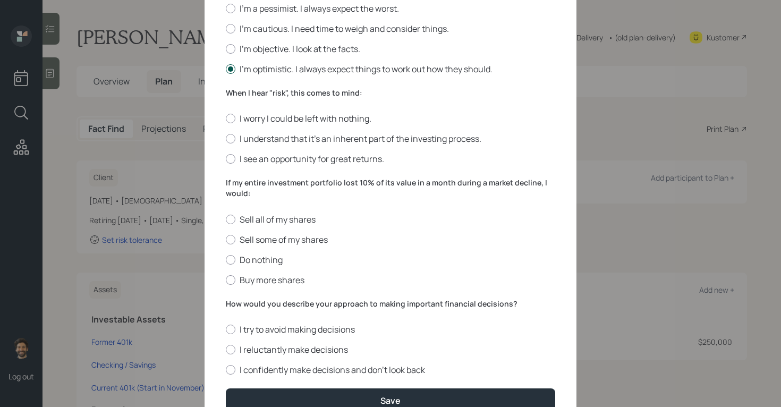
scroll to position [320, 0]
click at [236, 162] on label "I see an opportunity for great returns." at bounding box center [391, 158] width 330 height 12
click at [226, 158] on input "I see an opportunity for great returns." at bounding box center [225, 158] width 1 height 1
radio input "true"
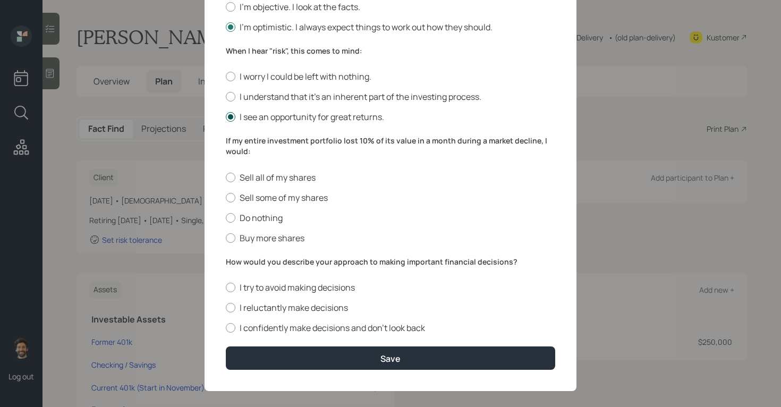
scroll to position [368, 0]
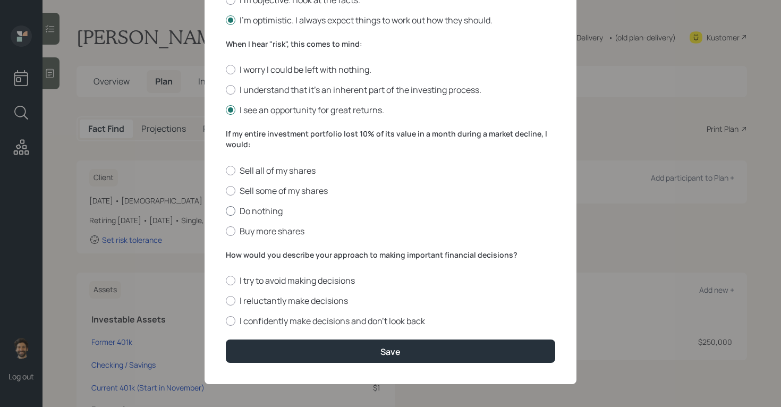
click at [234, 210] on div at bounding box center [231, 211] width 10 height 10
click at [226, 210] on input "Do nothing" at bounding box center [225, 210] width 1 height 1
radio input "true"
click at [242, 252] on label "How would you describe your approach to making important financial decisions?" at bounding box center [391, 255] width 330 height 11
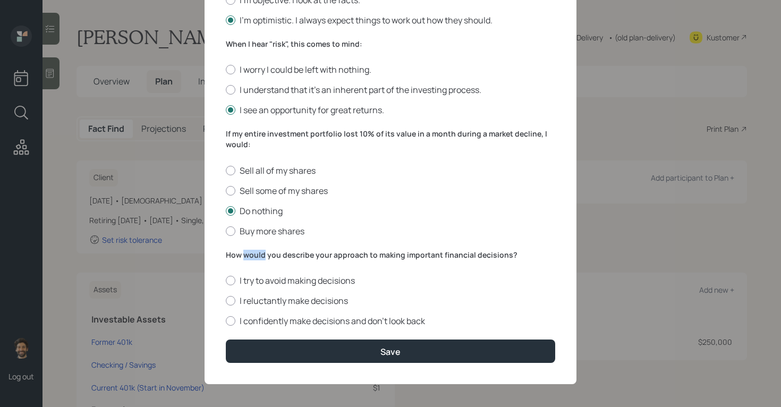
click at [242, 252] on label "How would you describe your approach to making important financial decisions?" at bounding box center [391, 255] width 330 height 11
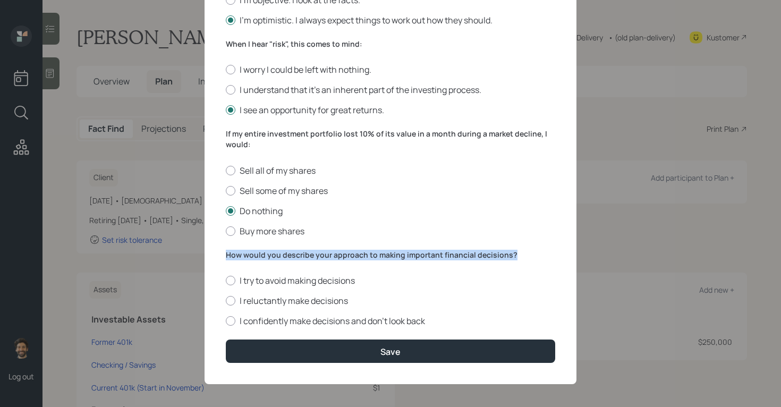
click at [242, 252] on label "How would you describe your approach to making important financial decisions?" at bounding box center [391, 255] width 330 height 11
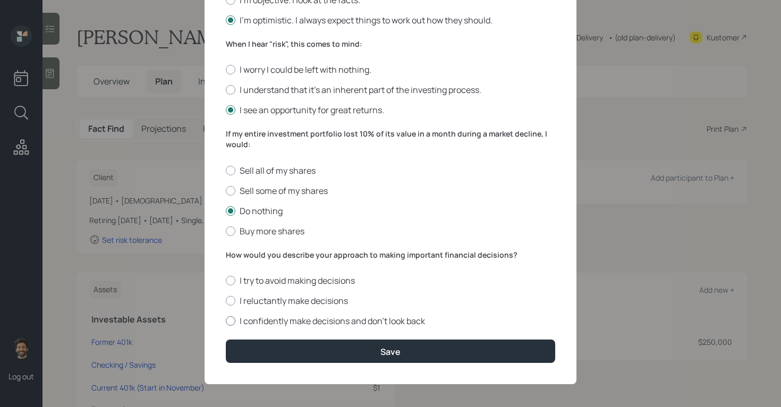
click at [259, 319] on label "I confidently make decisions and don’t look back" at bounding box center [391, 321] width 330 height 12
click at [226, 321] on input "I confidently make decisions and don’t look back" at bounding box center [225, 321] width 1 height 1
radio input "true"
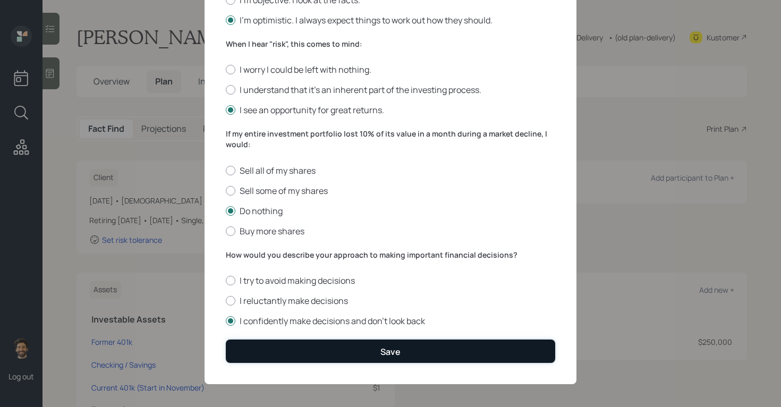
click at [258, 347] on button "Save" at bounding box center [391, 351] width 330 height 23
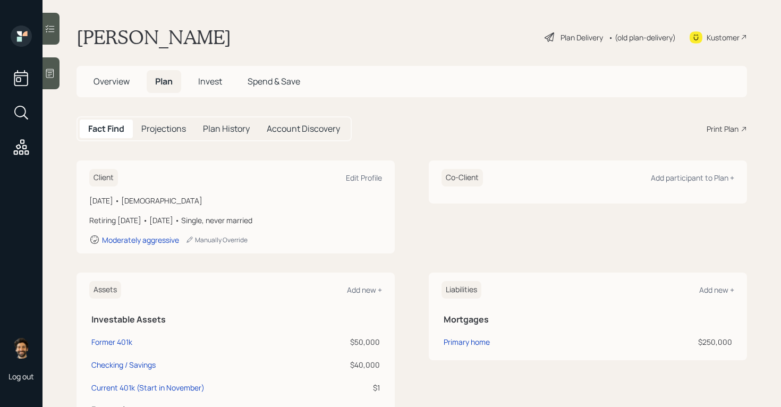
click at [211, 80] on span "Invest" at bounding box center [210, 81] width 24 height 12
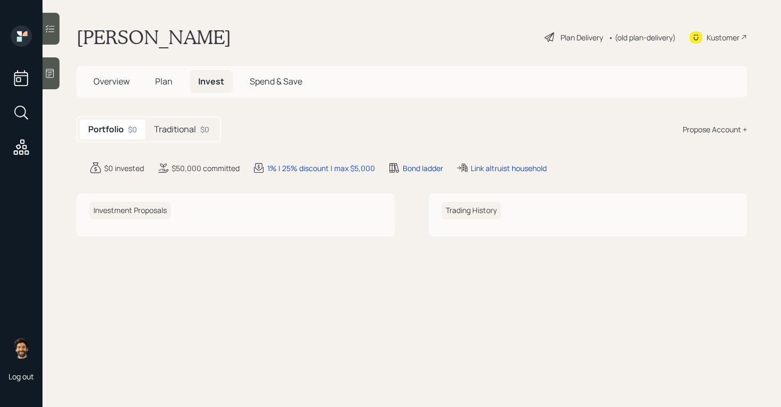
click at [195, 129] on h5 "Traditional" at bounding box center [175, 129] width 42 height 10
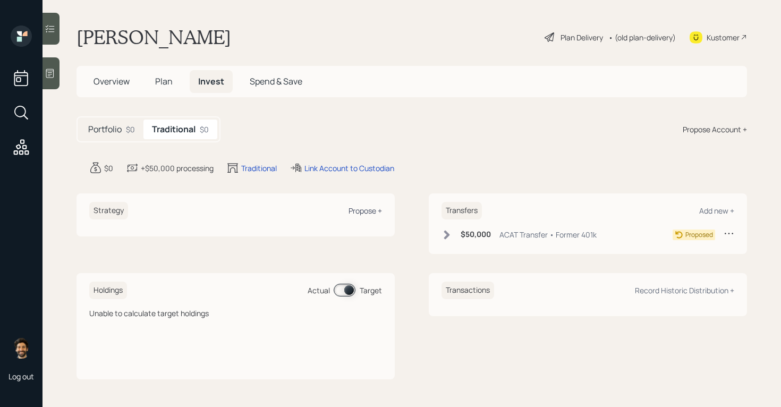
click at [361, 210] on div "Propose +" at bounding box center [365, 211] width 33 height 10
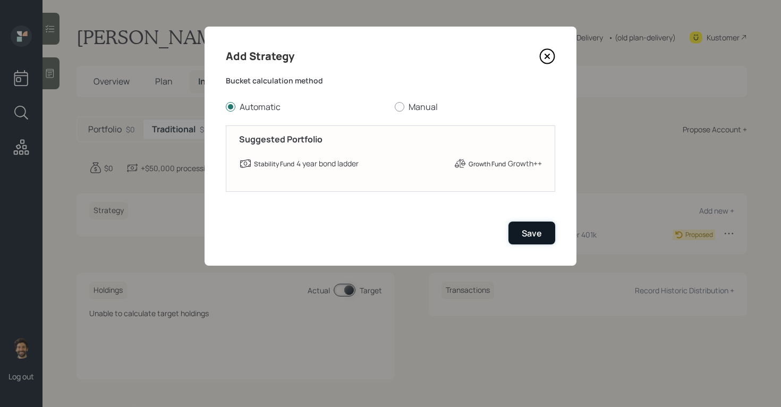
click at [534, 227] on div "Save" at bounding box center [532, 233] width 20 height 12
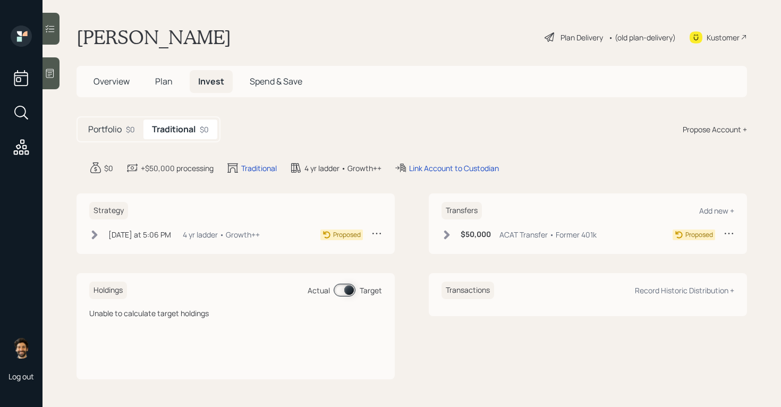
click at [173, 83] on h5 "Plan" at bounding box center [164, 81] width 35 height 23
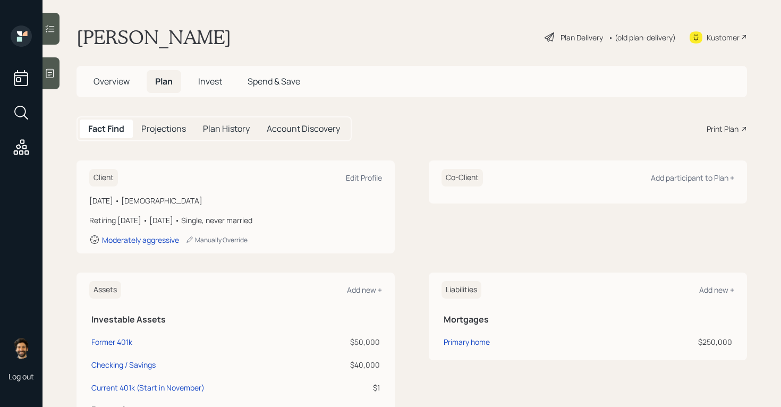
click at [629, 38] on div "• (old plan-delivery)" at bounding box center [642, 37] width 67 height 11
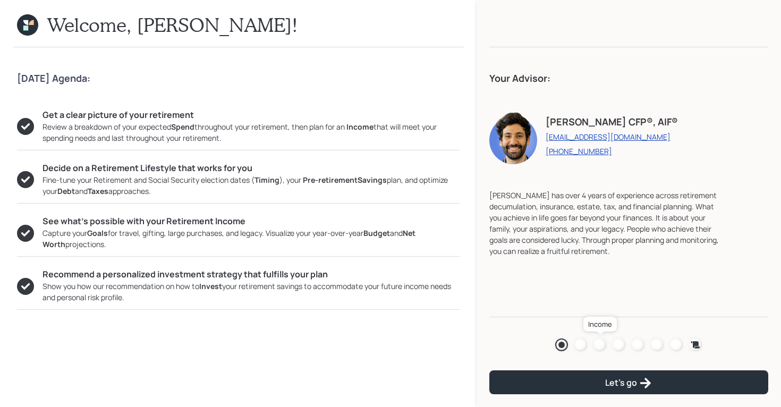
click at [600, 344] on div at bounding box center [600, 345] width 13 height 13
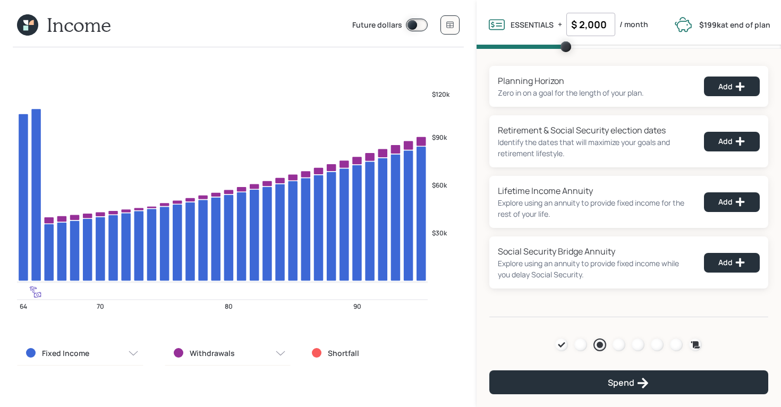
drag, startPoint x: 609, startPoint y: 19, endPoint x: 567, endPoint y: 25, distance: 42.4
click at [567, 25] on input "$ 2,000" at bounding box center [591, 24] width 49 height 23
click at [587, 24] on input "$ 2,000" at bounding box center [591, 24] width 49 height 23
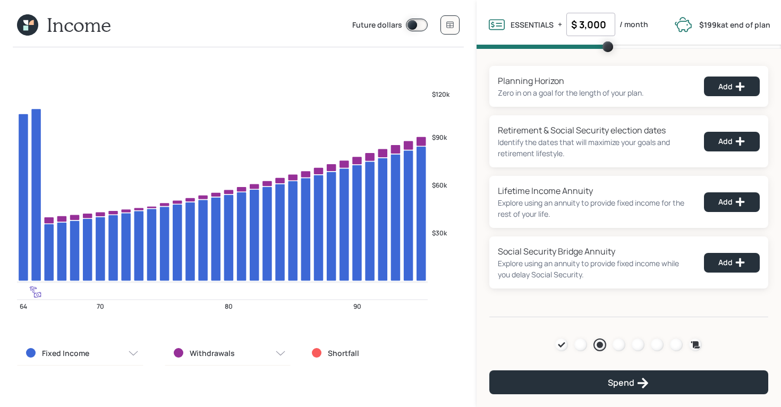
click at [502, 58] on div "Planning Horizon Zero in on a goal for the length of your plan. Add Retirement …" at bounding box center [629, 183] width 305 height 268
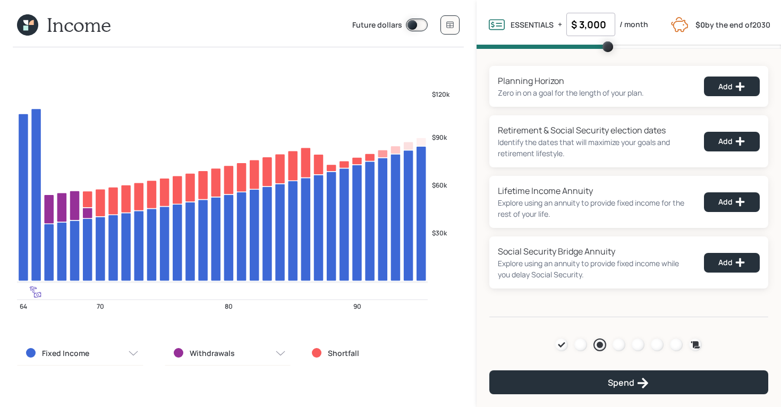
click at [599, 26] on input "$ 3,000" at bounding box center [591, 24] width 49 height 23
type input "$ 2,000"
click at [511, 56] on div "Planning Horizon Zero in on a goal for the length of your plan. Add Retirement …" at bounding box center [629, 183] width 305 height 268
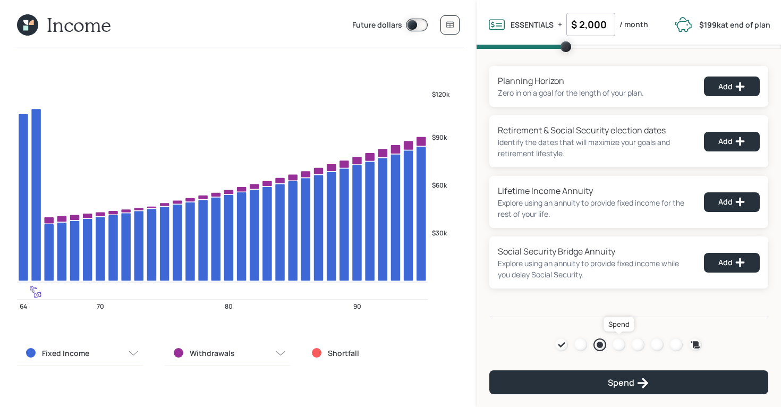
click at [617, 347] on div at bounding box center [619, 345] width 13 height 13
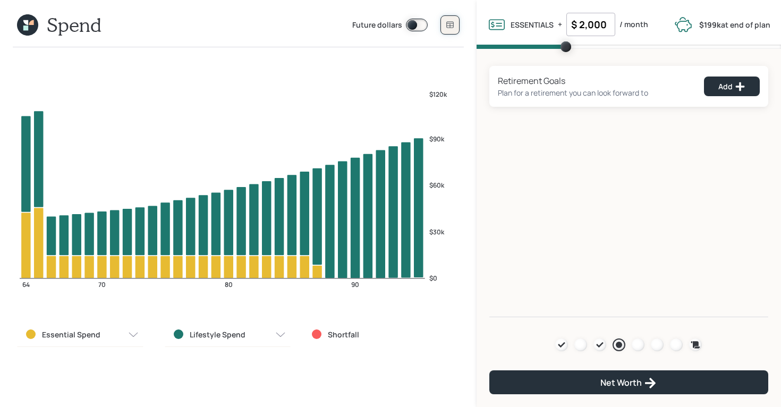
click at [447, 22] on icon at bounding box center [449, 25] width 7 height 6
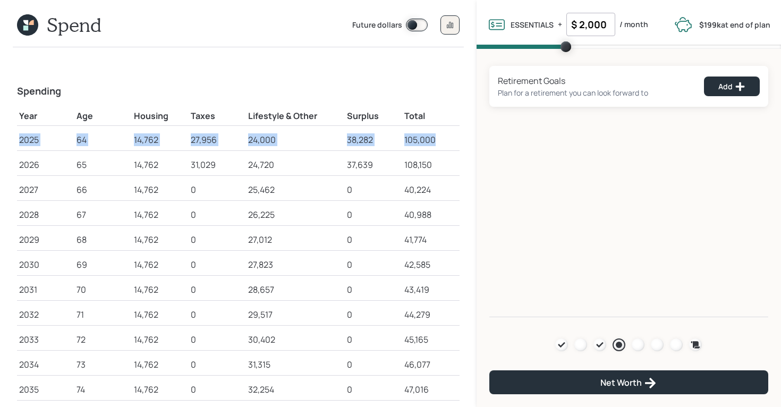
drag, startPoint x: 436, startPoint y: 141, endPoint x: 19, endPoint y: 144, distance: 417.7
click at [19, 144] on tr "2025 64 14,762 27,956 24,000 38,282 105,000" at bounding box center [238, 137] width 443 height 25
click at [31, 156] on td "2026" at bounding box center [45, 162] width 57 height 25
drag, startPoint x: 20, startPoint y: 164, endPoint x: 427, endPoint y: 150, distance: 406.8
click at [427, 150] on tr "2026 65 14,762 31,029 24,720 37,639 108,150" at bounding box center [238, 162] width 443 height 25
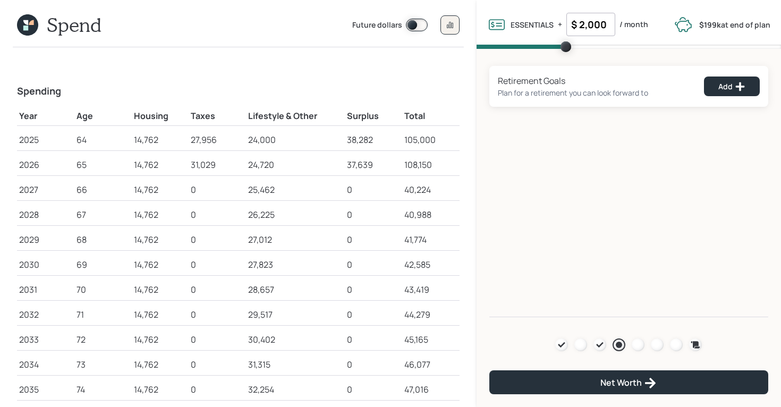
click at [424, 160] on div "108,150" at bounding box center [430, 164] width 53 height 13
click at [418, 163] on div "108,150" at bounding box center [430, 164] width 53 height 13
drag, startPoint x: 432, startPoint y: 163, endPoint x: 408, endPoint y: 163, distance: 24.4
click at [408, 163] on div "108,150" at bounding box center [430, 164] width 53 height 13
click at [420, 165] on div "108,150" at bounding box center [430, 164] width 53 height 13
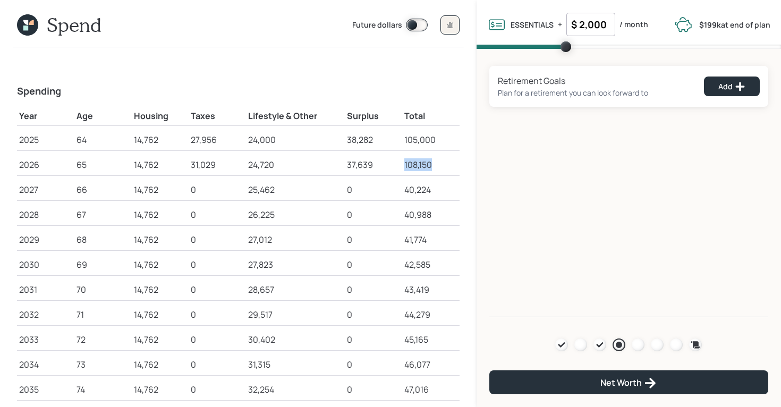
drag, startPoint x: 433, startPoint y: 165, endPoint x: 405, endPoint y: 164, distance: 27.6
click at [405, 165] on div "108,150" at bounding box center [430, 164] width 53 height 13
drag, startPoint x: 164, startPoint y: 163, endPoint x: 133, endPoint y: 167, distance: 30.6
click at [133, 167] on td "14,762" at bounding box center [160, 162] width 57 height 25
drag, startPoint x: 217, startPoint y: 163, endPoint x: 190, endPoint y: 165, distance: 27.2
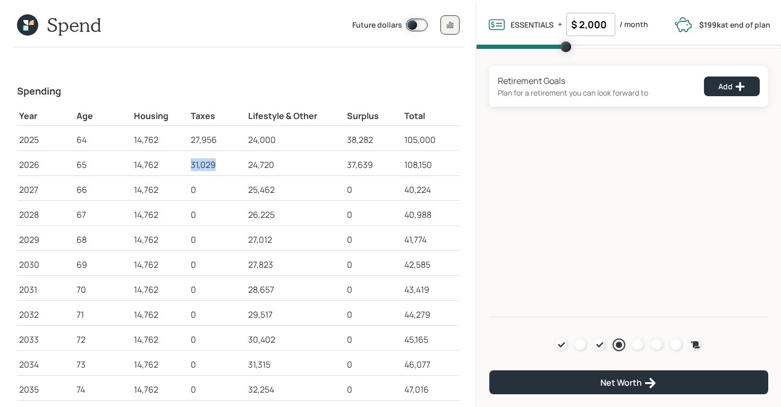
click at [190, 165] on td "31,029" at bounding box center [217, 162] width 57 height 25
click at [282, 167] on div "24,720" at bounding box center [295, 164] width 95 height 13
drag, startPoint x: 280, startPoint y: 166, endPoint x: 247, endPoint y: 166, distance: 32.4
click at [247, 166] on td "24,720" at bounding box center [295, 162] width 99 height 25
click at [264, 165] on div "24,720" at bounding box center [295, 164] width 95 height 13
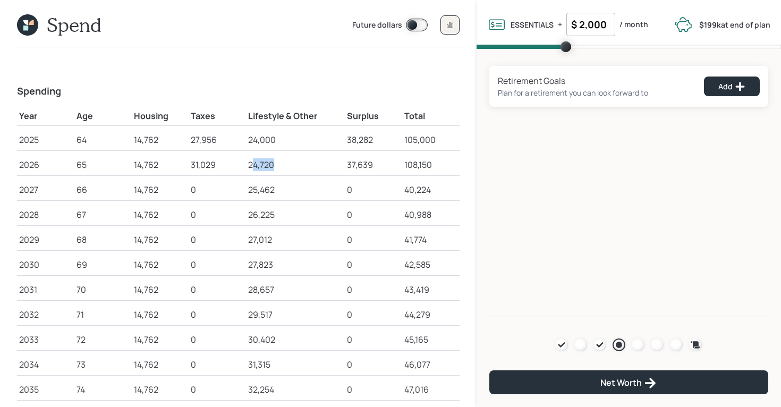
drag, startPoint x: 276, startPoint y: 164, endPoint x: 246, endPoint y: 164, distance: 30.8
click at [246, 164] on tr "2026 65 14,762 31,029 24,720 37,639 108,150" at bounding box center [238, 162] width 443 height 25
drag, startPoint x: 344, startPoint y: 166, endPoint x: 379, endPoint y: 166, distance: 34.5
click at [379, 166] on tr "2026 65 14,762 31,029 24,720 37,639 108,150" at bounding box center [238, 162] width 443 height 25
drag, startPoint x: 376, startPoint y: 164, endPoint x: 350, endPoint y: 164, distance: 26.0
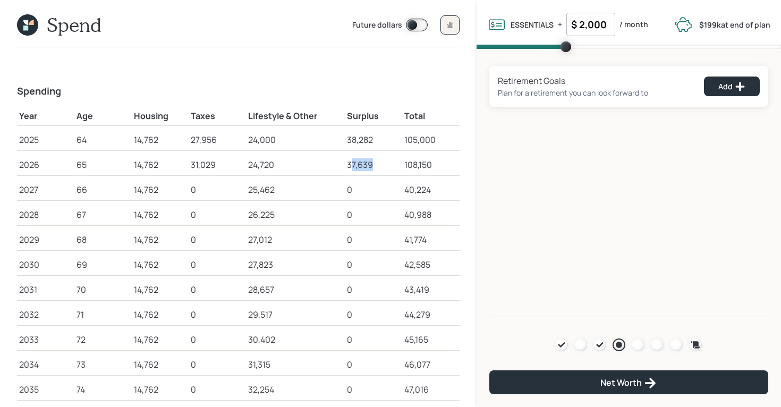
click at [350, 164] on div "37,639" at bounding box center [373, 164] width 53 height 13
click at [344, 164] on td "24,720" at bounding box center [295, 162] width 99 height 25
drag, startPoint x: 347, startPoint y: 166, endPoint x: 382, endPoint y: 166, distance: 34.5
click at [382, 166] on div "37,639" at bounding box center [373, 164] width 53 height 13
click at [376, 163] on div "37,639" at bounding box center [373, 164] width 53 height 13
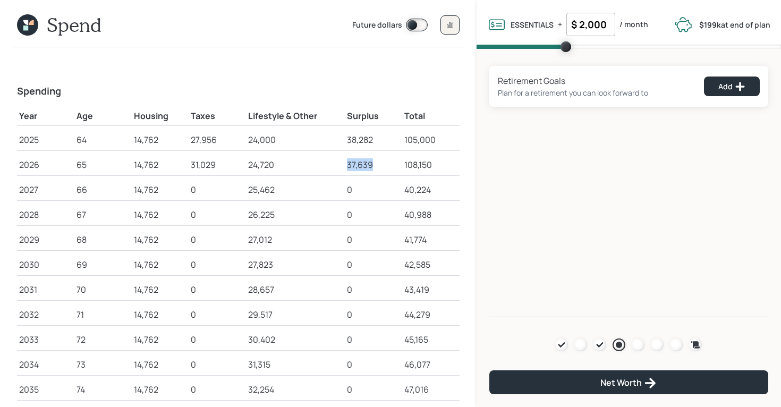
drag, startPoint x: 375, startPoint y: 167, endPoint x: 345, endPoint y: 167, distance: 30.3
click at [345, 167] on td "37,639" at bounding box center [373, 162] width 57 height 25
drag, startPoint x: 610, startPoint y: 28, endPoint x: 563, endPoint y: 28, distance: 47.3
click at [563, 28] on div "ESSENTIALS Essentials are all of your fixed spending that we know about such as…" at bounding box center [567, 24] width 161 height 23
click at [370, 165] on div "37,639" at bounding box center [373, 164] width 53 height 13
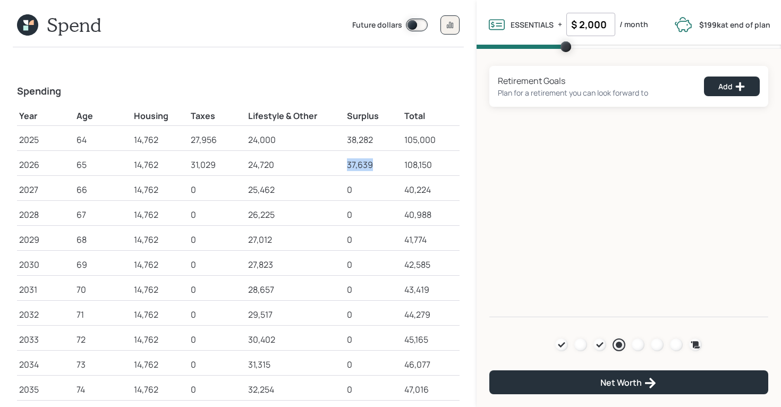
drag, startPoint x: 373, startPoint y: 163, endPoint x: 333, endPoint y: 164, distance: 39.9
click at [333, 164] on tr "2026 65 14,762 31,029 24,720 37,639 108,150" at bounding box center [238, 162] width 443 height 25
click at [25, 24] on icon at bounding box center [27, 24] width 21 height 21
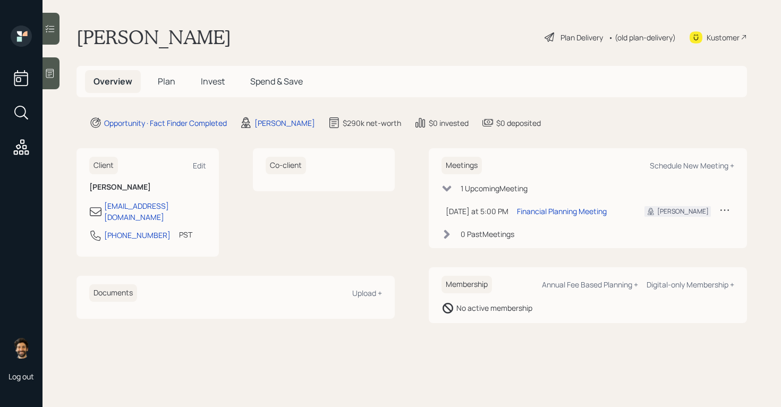
click at [165, 80] on span "Plan" at bounding box center [167, 81] width 18 height 12
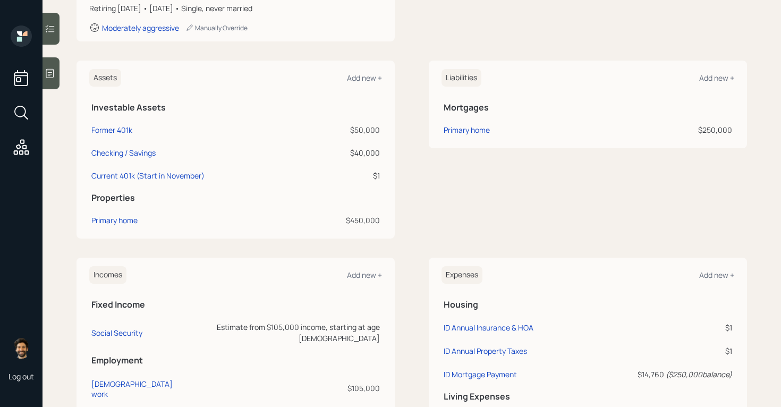
scroll to position [206, 0]
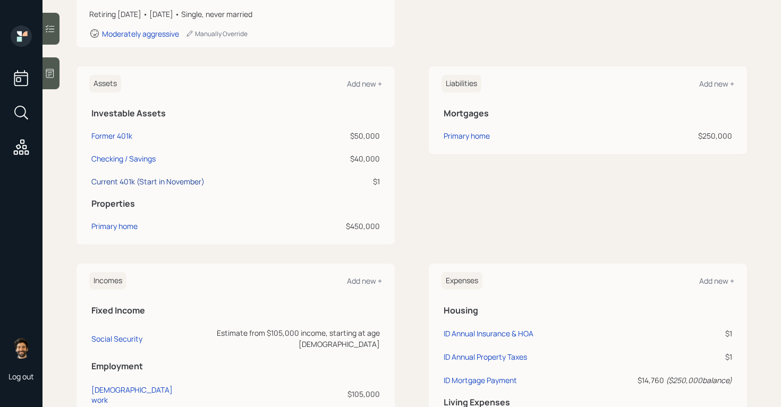
click at [125, 181] on div "Current 401k (Start in November)" at bounding box center [147, 181] width 113 height 11
select select "company_sponsored"
select select "balanced"
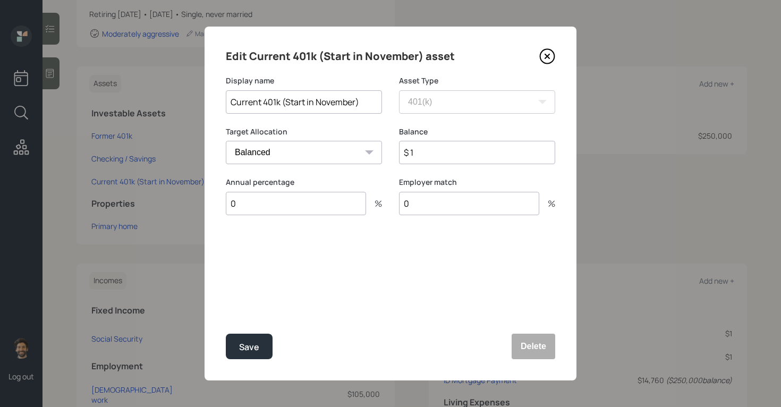
click at [266, 206] on input "0" at bounding box center [296, 203] width 140 height 23
type input "10"
click at [250, 341] on div "Save" at bounding box center [249, 347] width 20 height 14
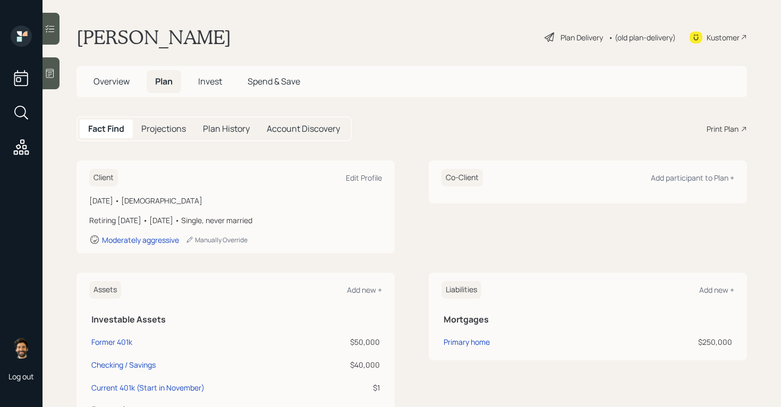
click at [617, 34] on div "• (old plan-delivery)" at bounding box center [642, 37] width 67 height 11
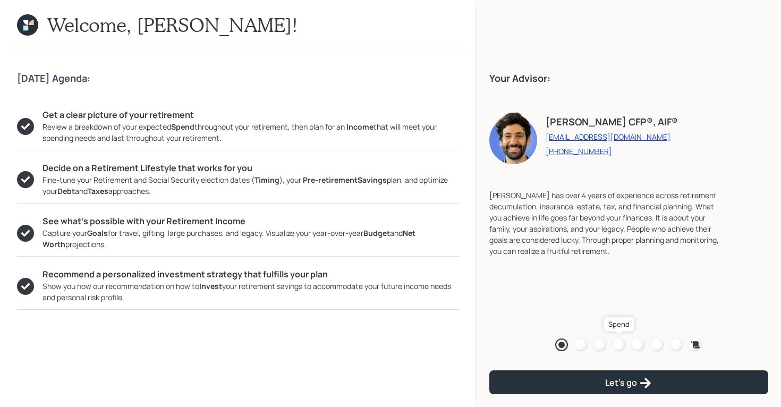
click at [615, 343] on div at bounding box center [619, 345] width 13 height 13
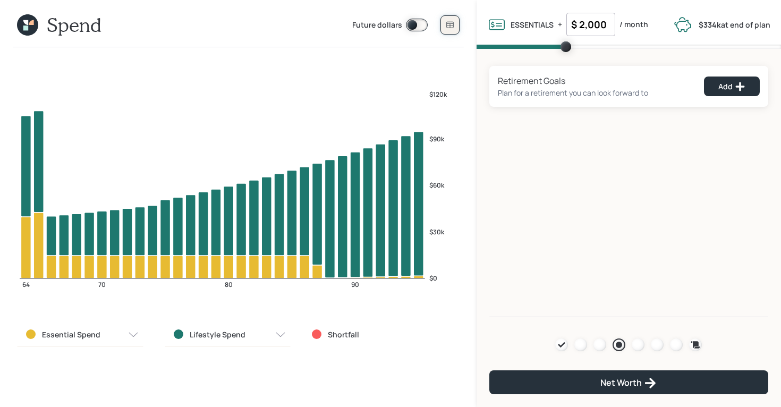
click at [451, 22] on icon at bounding box center [450, 25] width 9 height 9
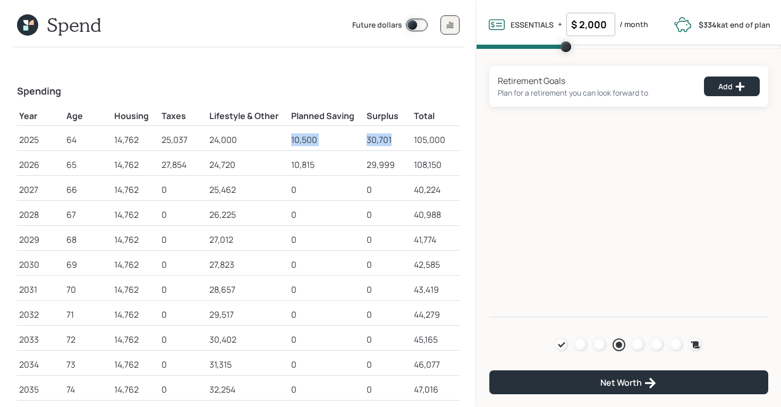
drag, startPoint x: 290, startPoint y: 141, endPoint x: 403, endPoint y: 141, distance: 113.7
click at [403, 141] on tr "2025 64 14,762 25,037 24,000 10,500 30,701 105,000" at bounding box center [238, 137] width 443 height 25
click at [398, 141] on div "30,701" at bounding box center [388, 139] width 43 height 13
drag, startPoint x: 396, startPoint y: 140, endPoint x: 365, endPoint y: 141, distance: 31.4
click at [365, 141] on td "30,701" at bounding box center [388, 137] width 47 height 25
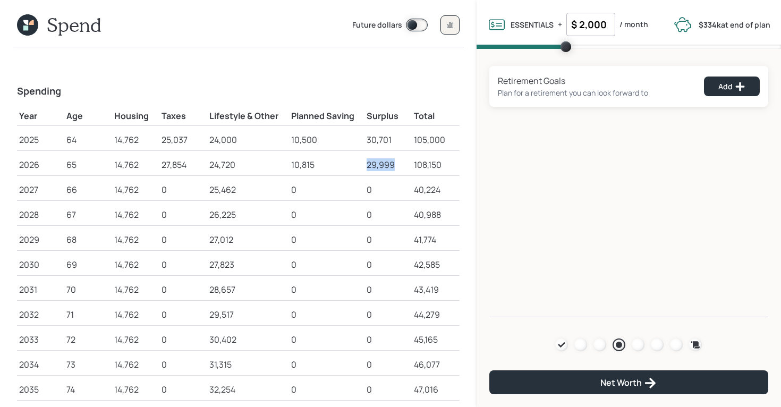
drag, startPoint x: 395, startPoint y: 161, endPoint x: 367, endPoint y: 161, distance: 28.7
click at [367, 161] on div "29,999" at bounding box center [388, 164] width 43 height 13
drag, startPoint x: 315, startPoint y: 164, endPoint x: 288, endPoint y: 166, distance: 27.2
click at [288, 166] on tr "2026 65 14,762 27,854 24,720 10,815 29,999 108,150" at bounding box center [238, 162] width 443 height 25
click at [396, 163] on div "29,999" at bounding box center [388, 164] width 43 height 13
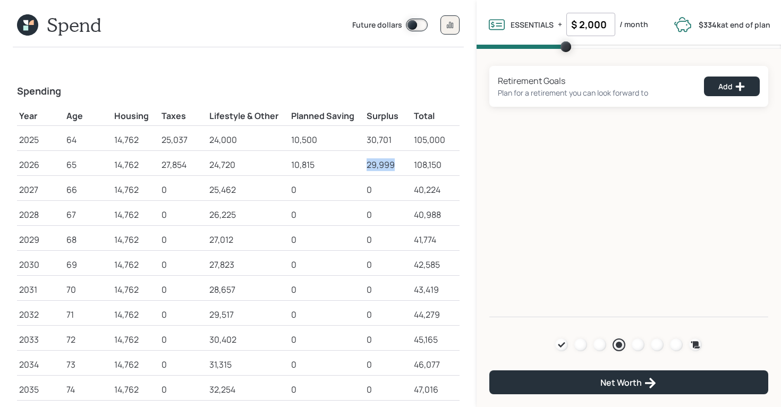
drag, startPoint x: 399, startPoint y: 163, endPoint x: 363, endPoint y: 166, distance: 36.3
click at [363, 166] on tr "2026 65 14,762 27,854 24,720 10,815 29,999 108,150" at bounding box center [238, 162] width 443 height 25
drag, startPoint x: 318, startPoint y: 167, endPoint x: 293, endPoint y: 166, distance: 25.0
click at [293, 166] on div "10,815" at bounding box center [326, 164] width 71 height 13
drag, startPoint x: 237, startPoint y: 166, endPoint x: 195, endPoint y: 166, distance: 42.0
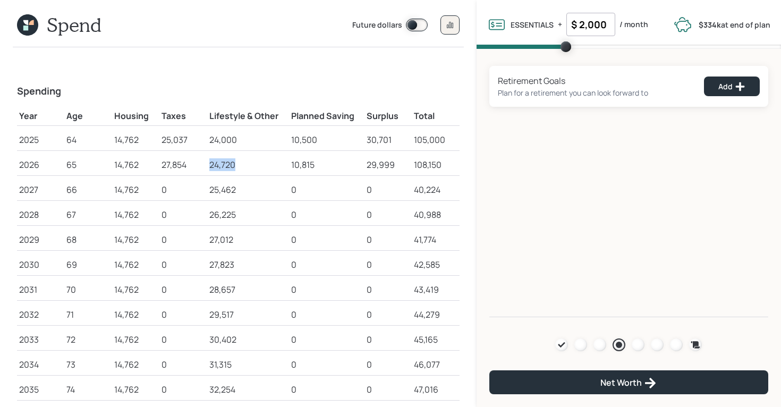
click at [195, 166] on tr "2026 65 14,762 27,854 24,720 10,815 29,999 108,150" at bounding box center [238, 162] width 443 height 25
click at [29, 29] on icon at bounding box center [27, 24] width 21 height 21
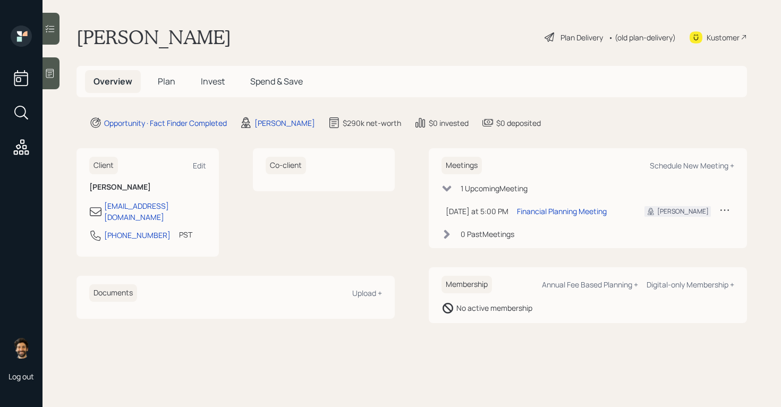
click at [172, 83] on span "Plan" at bounding box center [167, 81] width 18 height 12
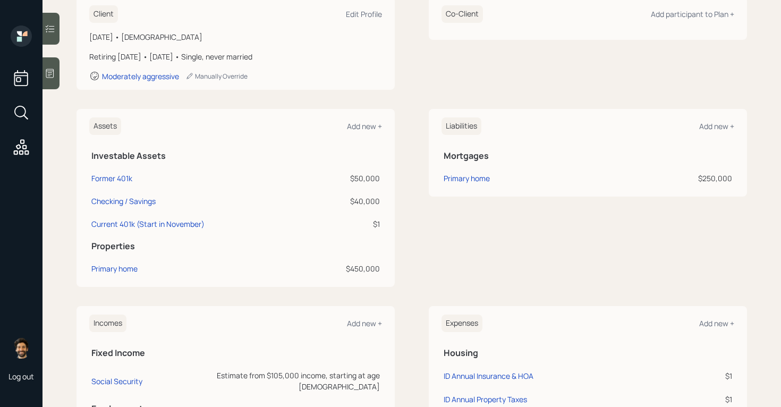
scroll to position [167, 0]
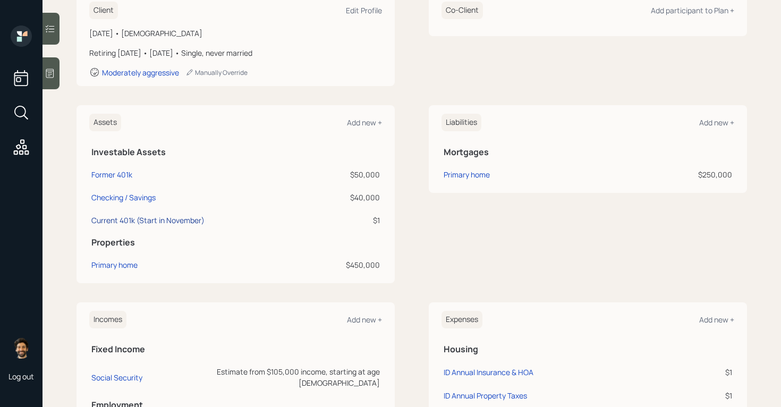
click at [144, 217] on div "Current 401k (Start in November)" at bounding box center [147, 220] width 113 height 11
select select "company_sponsored"
select select "balanced"
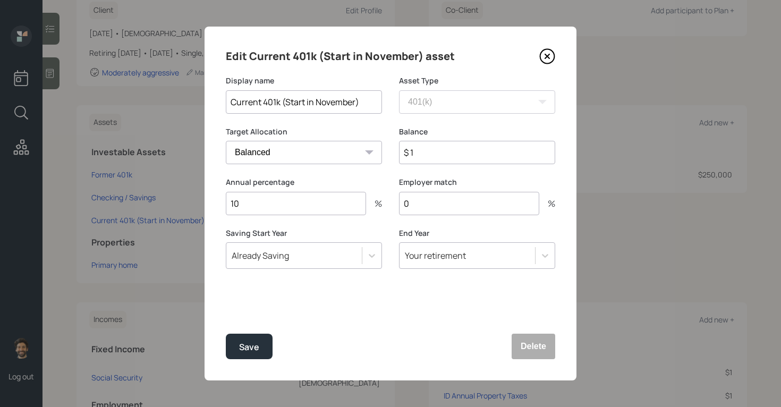
click at [256, 208] on input "10" at bounding box center [296, 203] width 140 height 23
type input "1"
type input "0"
click at [255, 352] on div "Save" at bounding box center [249, 347] width 20 height 14
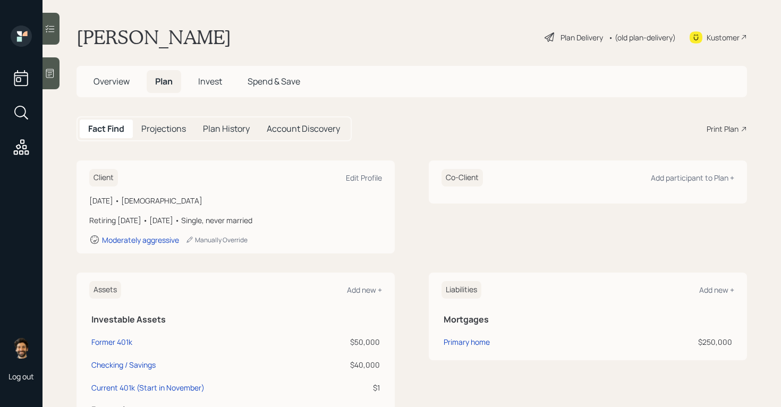
click at [633, 41] on div "• (old plan-delivery)" at bounding box center [642, 37] width 67 height 11
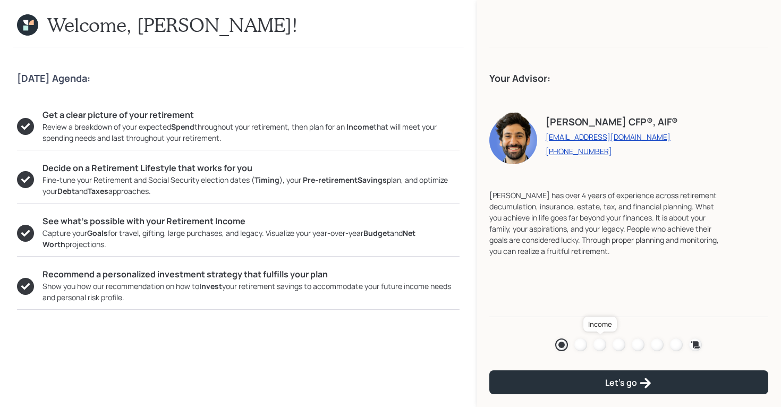
click at [600, 343] on div at bounding box center [600, 345] width 13 height 13
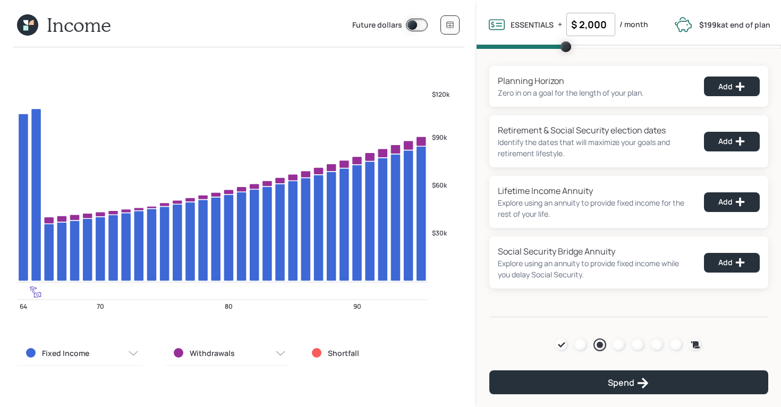
click at [27, 19] on icon at bounding box center [27, 24] width 21 height 21
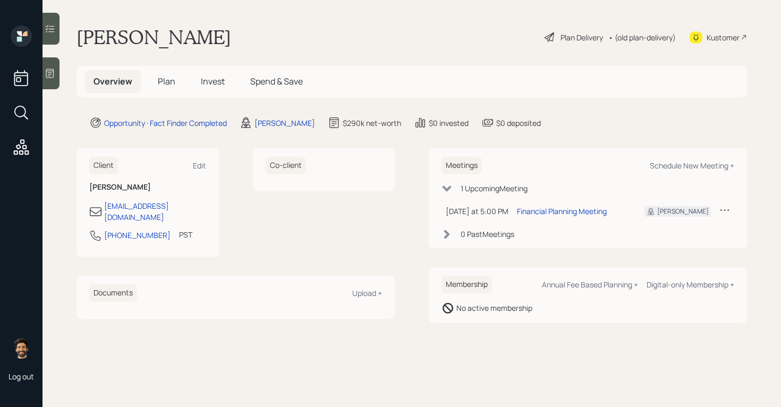
click at [158, 81] on span "Plan" at bounding box center [167, 81] width 18 height 12
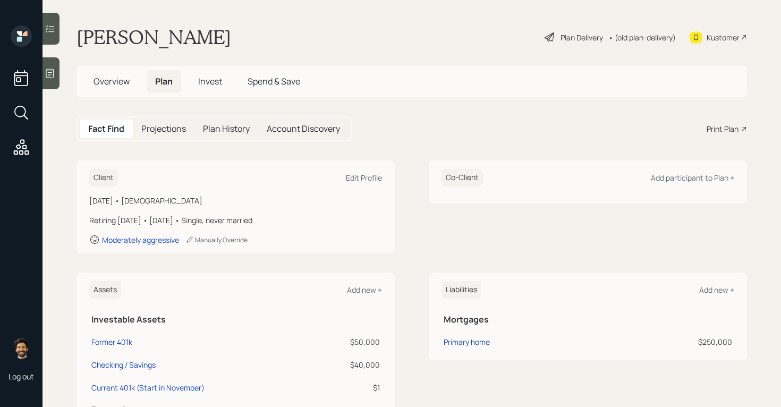
click at [163, 80] on span "Plan" at bounding box center [164, 81] width 18 height 12
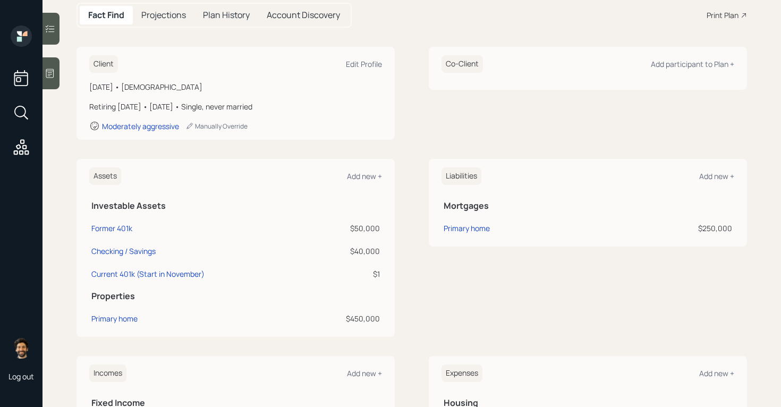
scroll to position [117, 0]
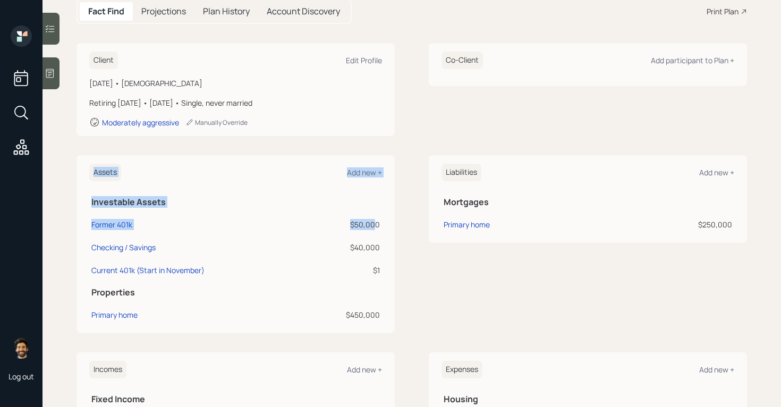
drag, startPoint x: 377, startPoint y: 224, endPoint x: 87, endPoint y: 222, distance: 290.2
click at [87, 222] on div "Assets Add new + Investable Assets Former 401k $50,000 Checking / Savings $40,0…" at bounding box center [236, 244] width 318 height 178
click at [52, 74] on icon at bounding box center [50, 73] width 8 height 9
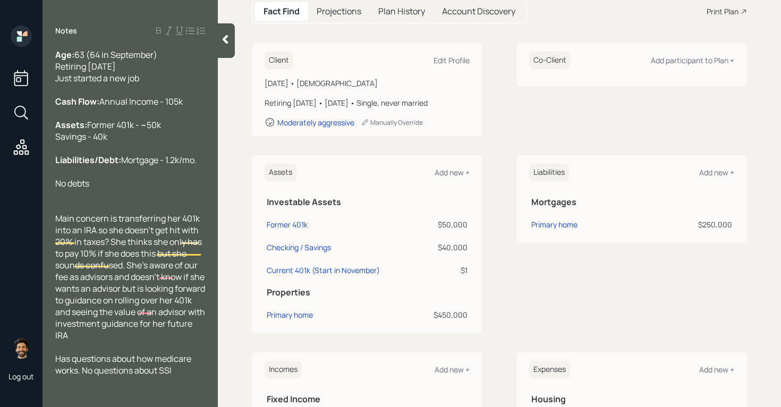
scroll to position [0, 0]
click at [231, 45] on div at bounding box center [226, 40] width 17 height 35
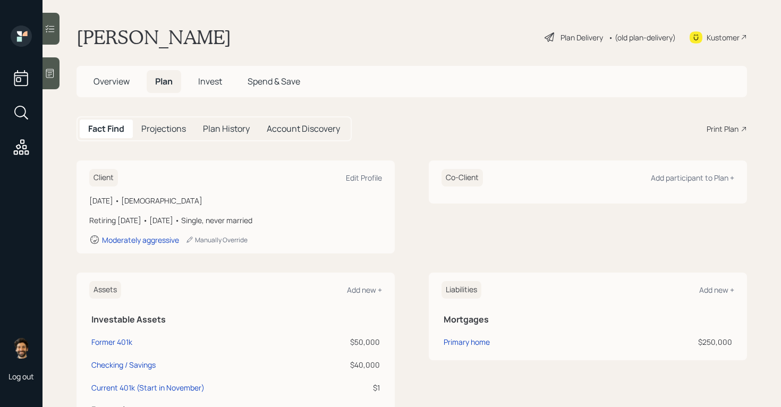
click at [627, 39] on div "• (old plan-delivery)" at bounding box center [642, 37] width 67 height 11
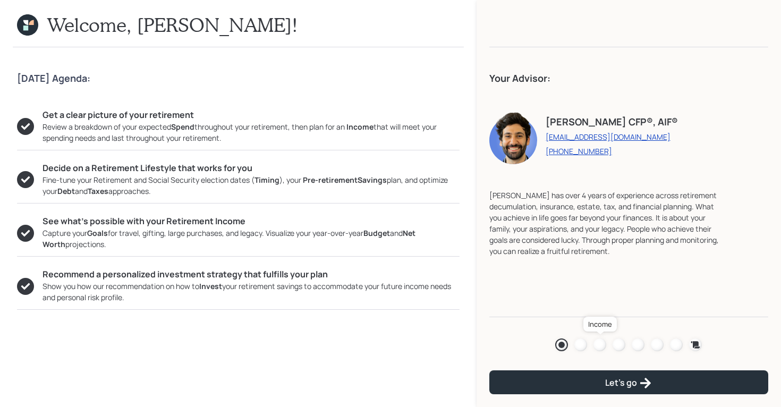
click at [600, 347] on div at bounding box center [600, 345] width 13 height 13
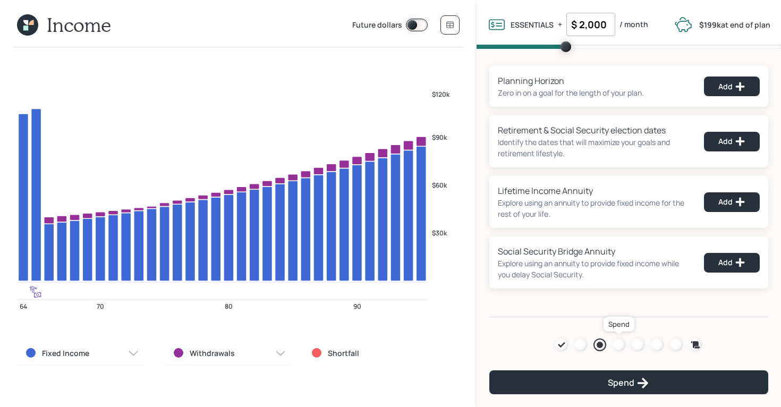
click at [622, 347] on div at bounding box center [619, 345] width 13 height 13
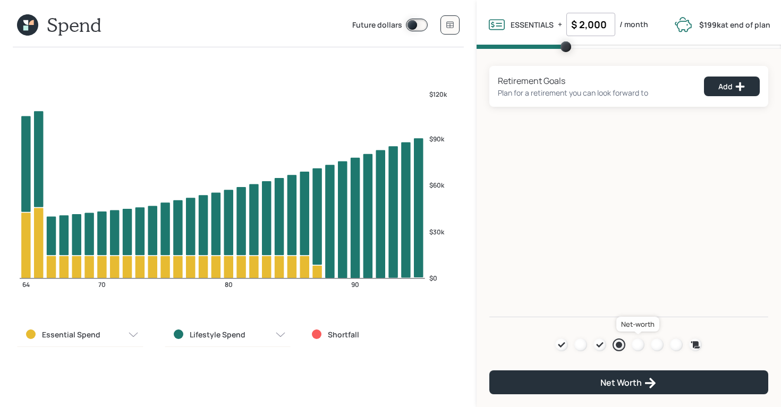
click at [637, 346] on div at bounding box center [638, 345] width 13 height 13
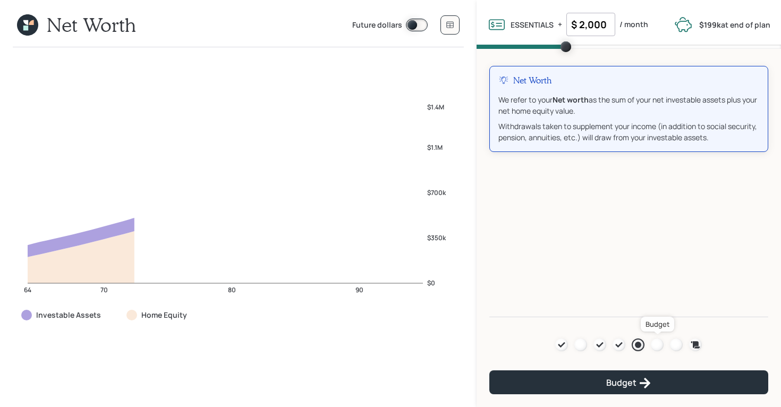
click at [659, 346] on div at bounding box center [657, 345] width 13 height 13
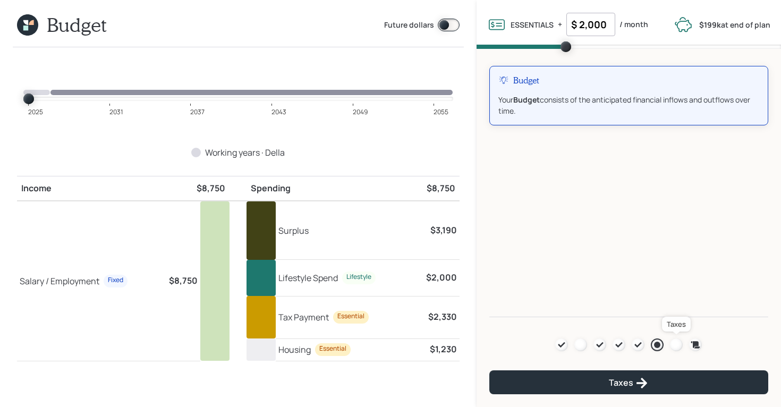
click at [678, 346] on div at bounding box center [676, 345] width 13 height 13
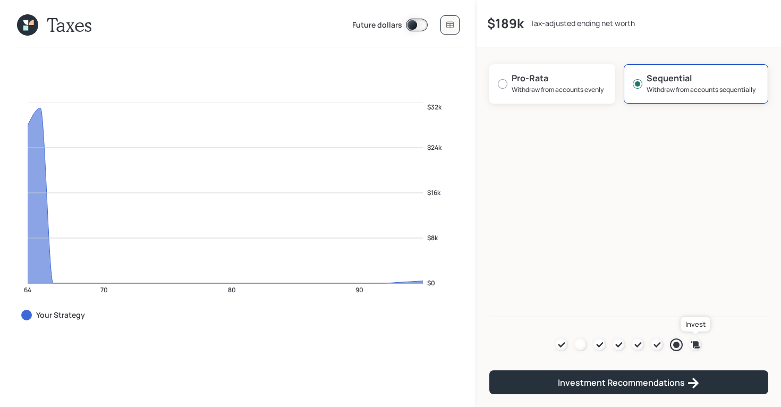
click at [698, 346] on icon at bounding box center [695, 344] width 9 height 7
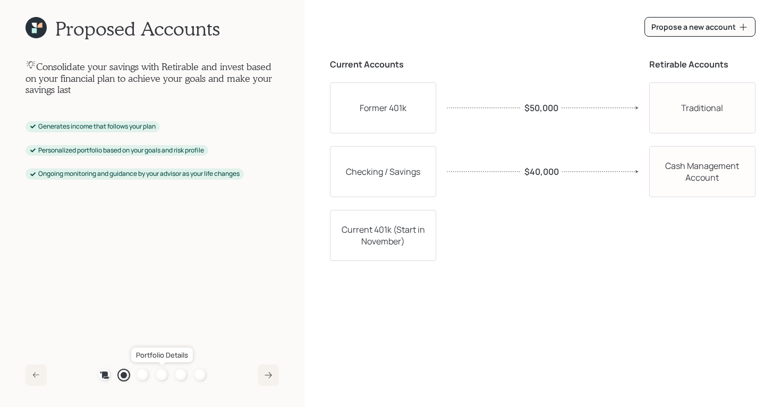
click at [163, 375] on div at bounding box center [162, 375] width 13 height 13
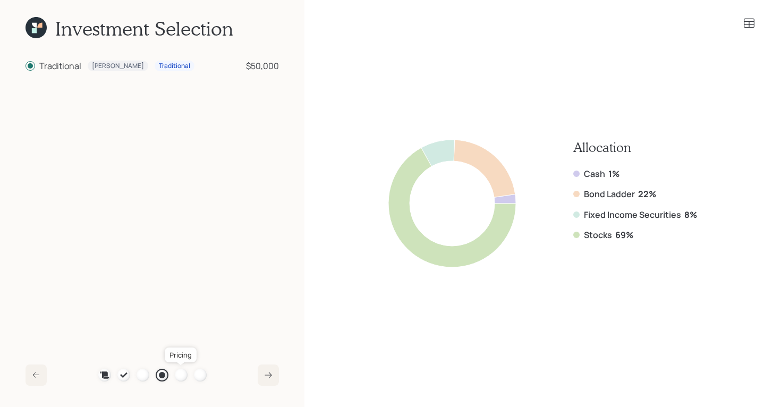
click at [178, 375] on div at bounding box center [181, 375] width 13 height 13
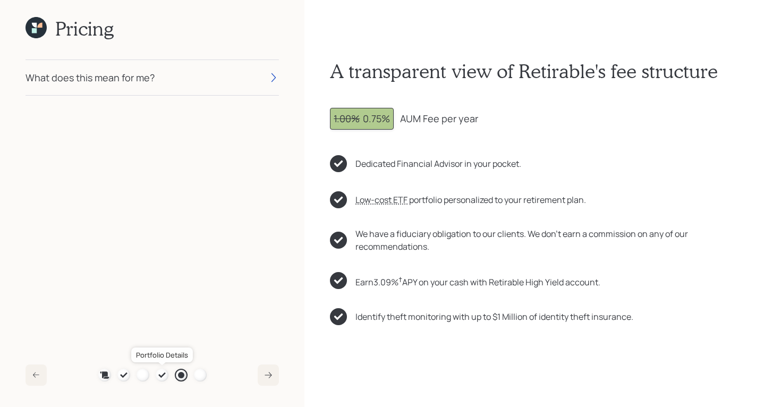
click at [165, 376] on icon at bounding box center [162, 375] width 9 height 9
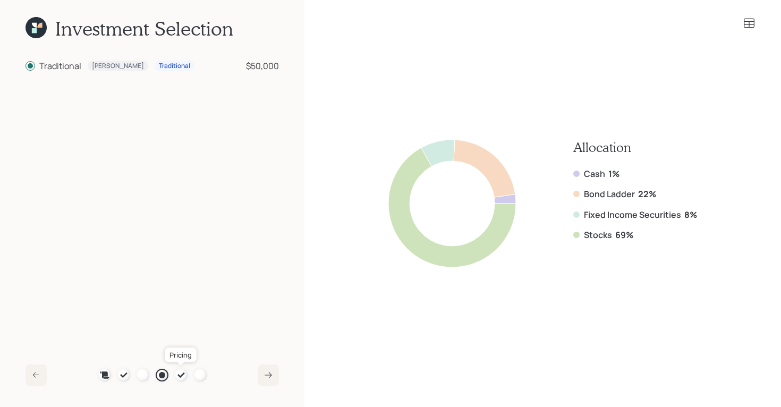
click at [175, 375] on div at bounding box center [181, 375] width 13 height 13
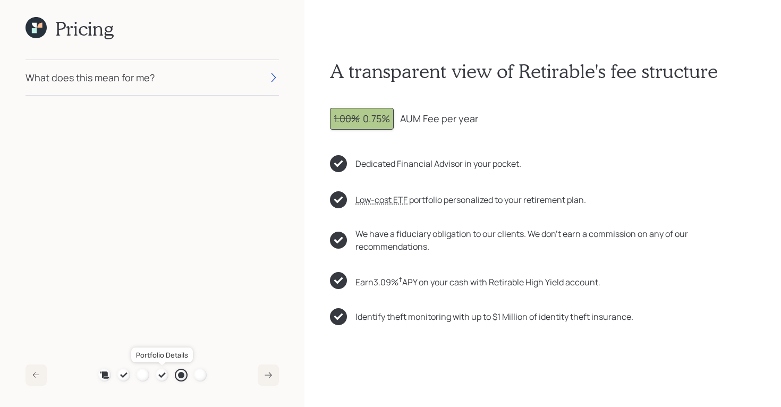
click at [161, 376] on icon at bounding box center [161, 375] width 7 height 5
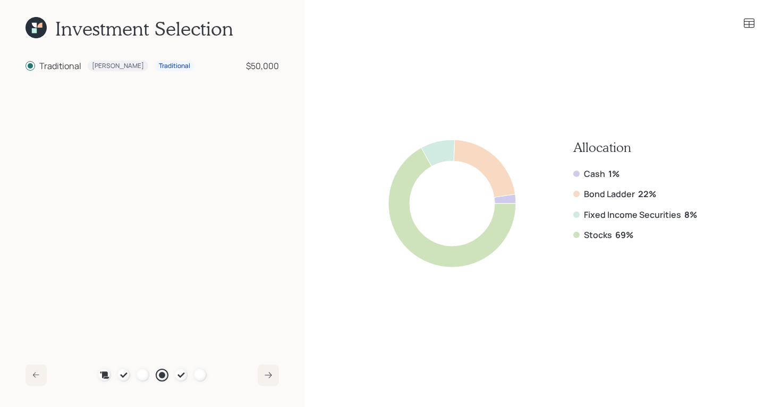
click at [628, 223] on div "Cash 1% Bond Ladder 22% Fixed Income Securities 8% Stocks 69%" at bounding box center [635, 204] width 124 height 73
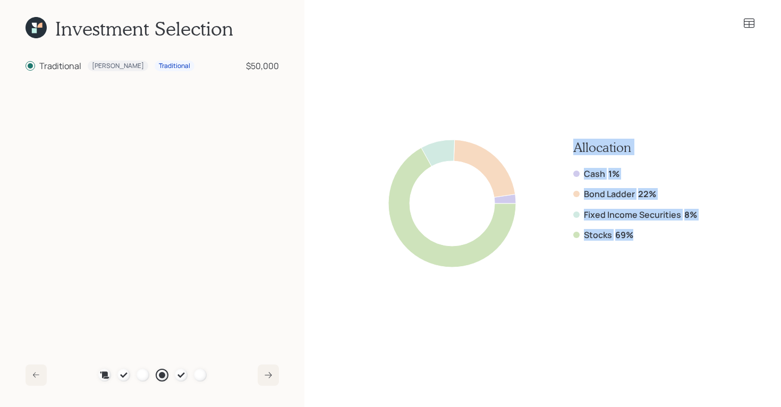
drag, startPoint x: 630, startPoint y: 234, endPoint x: 554, endPoint y: 145, distance: 117.7
click at [554, 145] on div "Allocation Cash 1% Bond Ladder 22% Fixed Income Securities 8% Stocks 69%" at bounding box center [543, 204] width 309 height 128
click at [638, 238] on div "Stocks 69%" at bounding box center [635, 235] width 124 height 12
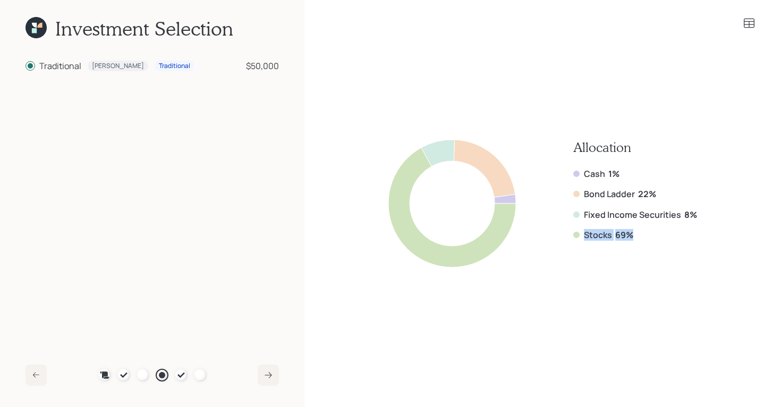
drag, startPoint x: 635, startPoint y: 234, endPoint x: 575, endPoint y: 238, distance: 60.7
click at [575, 238] on div "Stocks 69%" at bounding box center [635, 235] width 124 height 12
drag, startPoint x: 698, startPoint y: 213, endPoint x: 573, endPoint y: 216, distance: 124.9
click at [573, 216] on div "Allocation Cash 1% Bond Ladder 22% Fixed Income Securities 8% Stocks 69%" at bounding box center [543, 204] width 426 height 288
drag, startPoint x: 660, startPoint y: 191, endPoint x: 573, endPoint y: 192, distance: 86.6
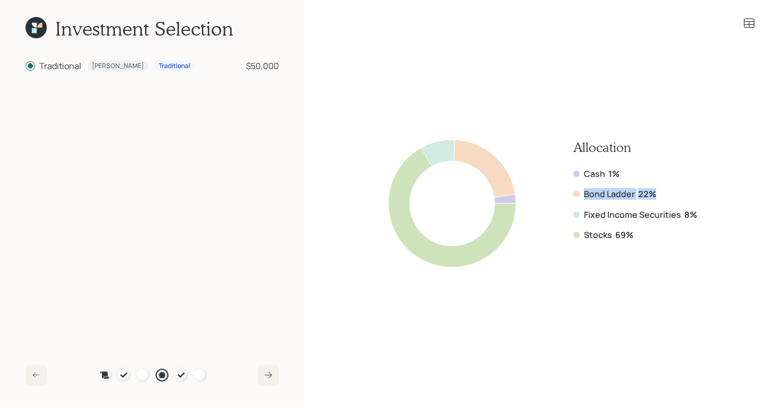
click at [573, 192] on div "Bond Ladder 22%" at bounding box center [635, 194] width 124 height 12
drag, startPoint x: 621, startPoint y: 175, endPoint x: 559, endPoint y: 175, distance: 61.7
click at [559, 175] on div "Allocation Cash 1% Bond Ladder 22% Fixed Income Securities 8% Stocks 69%" at bounding box center [543, 204] width 309 height 128
click at [745, 22] on icon at bounding box center [749, 23] width 13 height 13
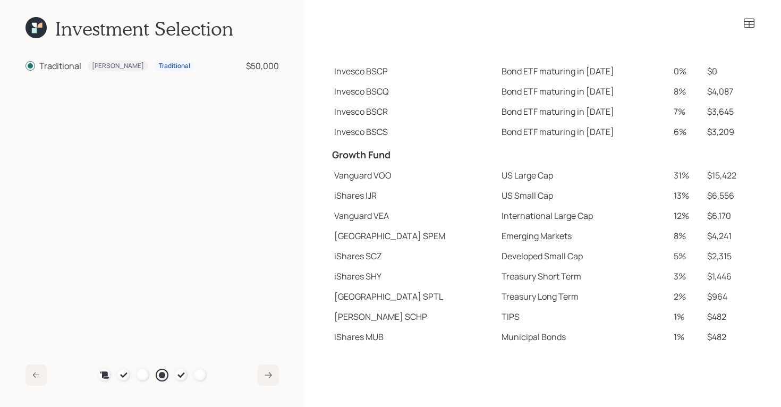
scroll to position [85, 0]
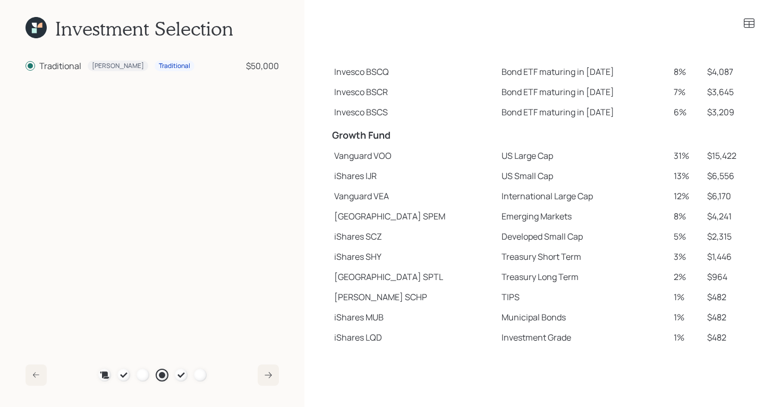
click at [754, 25] on icon at bounding box center [749, 23] width 13 height 13
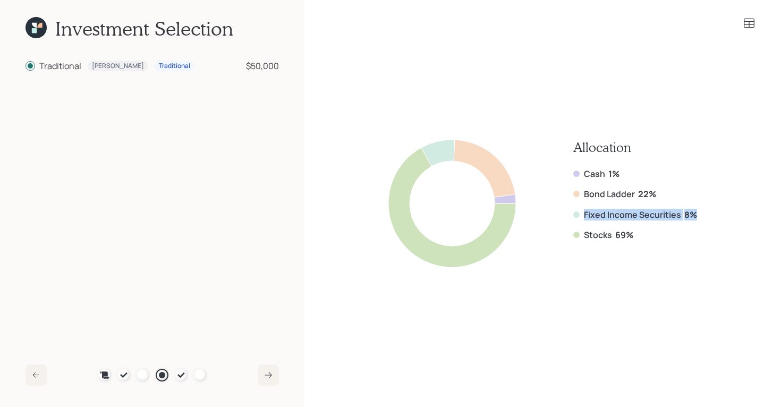
drag, startPoint x: 702, startPoint y: 215, endPoint x: 584, endPoint y: 212, distance: 118.5
click at [584, 212] on div "Allocation Cash 1% Bond Ladder 22% Fixed Income Securities 8% Stocks 69%" at bounding box center [543, 204] width 426 height 288
click at [750, 23] on icon at bounding box center [749, 23] width 13 height 13
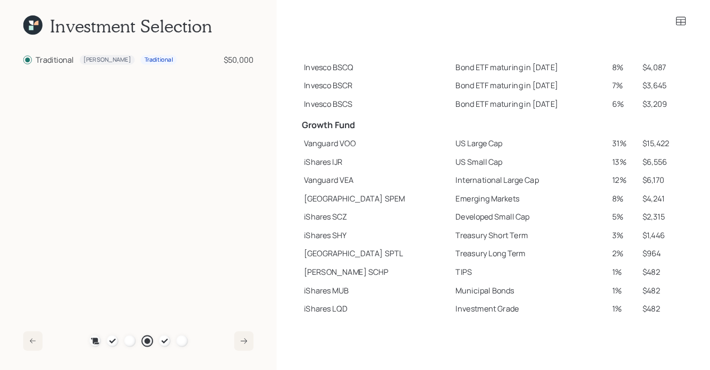
scroll to position [85, 0]
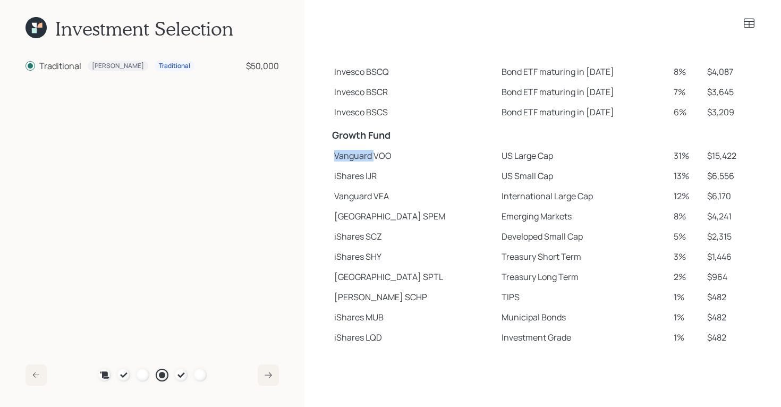
drag, startPoint x: 334, startPoint y: 159, endPoint x: 375, endPoint y: 157, distance: 41.0
click at [375, 157] on td "Vanguard VOO" at bounding box center [413, 156] width 167 height 20
click at [339, 178] on td "iShares IJR" at bounding box center [413, 176] width 167 height 20
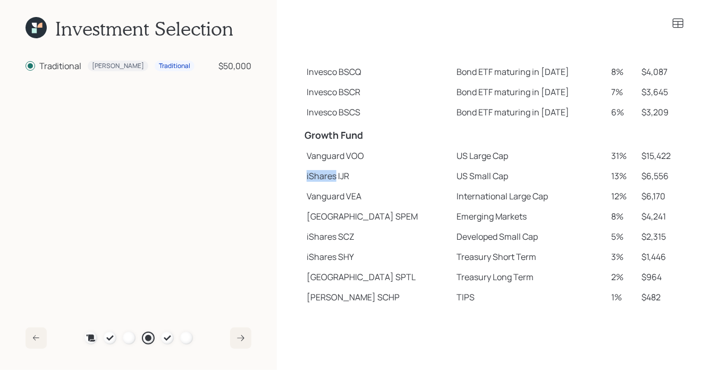
scroll to position [123, 0]
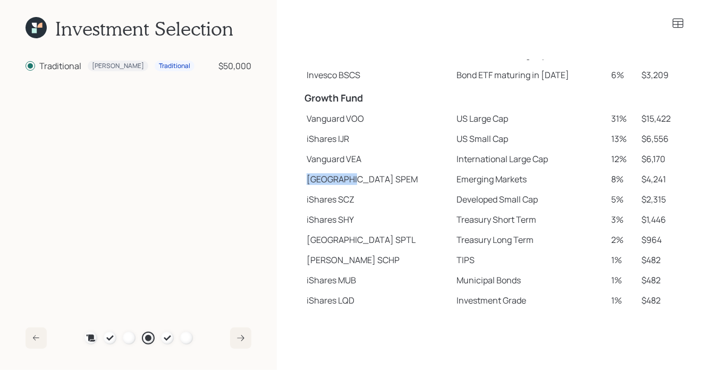
drag, startPoint x: 303, startPoint y: 179, endPoint x: 347, endPoint y: 181, distance: 43.1
click at [347, 181] on td "State Street SPEM" at bounding box center [377, 179] width 150 height 20
drag, startPoint x: 303, startPoint y: 260, endPoint x: 342, endPoint y: 263, distance: 38.9
click at [342, 263] on td "Schwab SCHP" at bounding box center [377, 260] width 150 height 20
drag, startPoint x: 306, startPoint y: 118, endPoint x: 352, endPoint y: 118, distance: 46.2
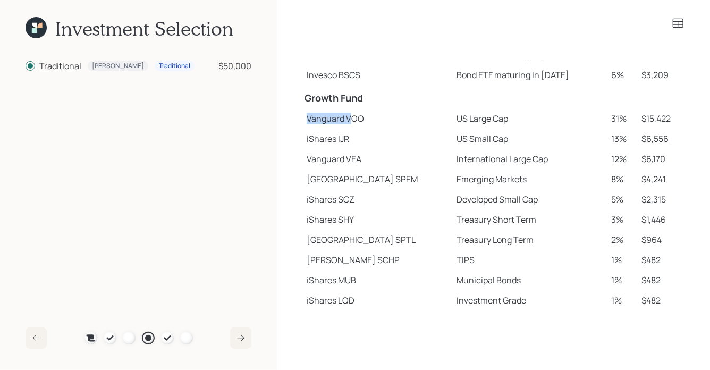
click at [352, 118] on td "Vanguard VOO" at bounding box center [377, 118] width 150 height 20
drag, startPoint x: 310, startPoint y: 117, endPoint x: 388, endPoint y: 121, distance: 77.7
click at [388, 121] on td "Vanguard VOO" at bounding box center [377, 118] width 150 height 20
click at [164, 337] on icon at bounding box center [167, 337] width 7 height 5
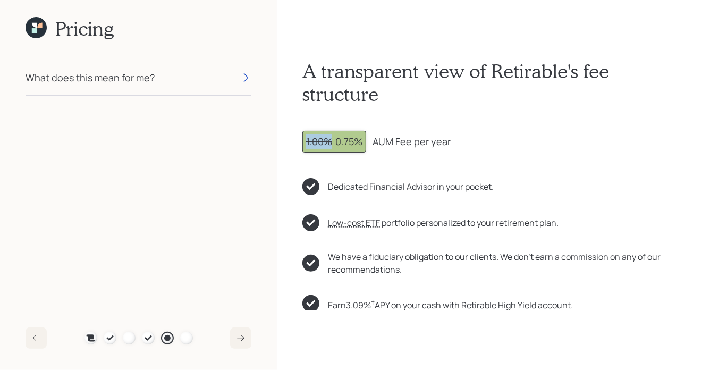
drag, startPoint x: 334, startPoint y: 141, endPoint x: 290, endPoint y: 142, distance: 43.6
click at [290, 142] on div "A transparent view of Retirable's fee structure 1.00% 0.75% AUM Fee per year De…" at bounding box center [493, 185] width 433 height 370
drag, startPoint x: 335, startPoint y: 140, endPoint x: 370, endPoint y: 140, distance: 34.5
click at [370, 140] on div "1.00% 0.75% AUM Fee per year" at bounding box center [493, 142] width 382 height 22
drag, startPoint x: 376, startPoint y: 141, endPoint x: 435, endPoint y: 138, distance: 59.1
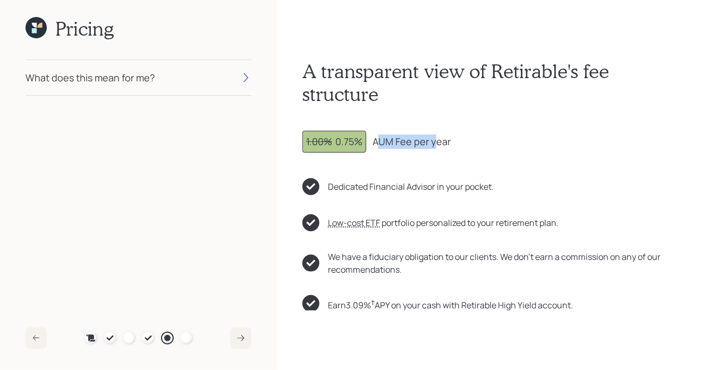
click at [435, 138] on div "AUM Fee per year" at bounding box center [412, 141] width 78 height 14
click at [67, 77] on div "What does this mean for me?" at bounding box center [90, 78] width 129 height 14
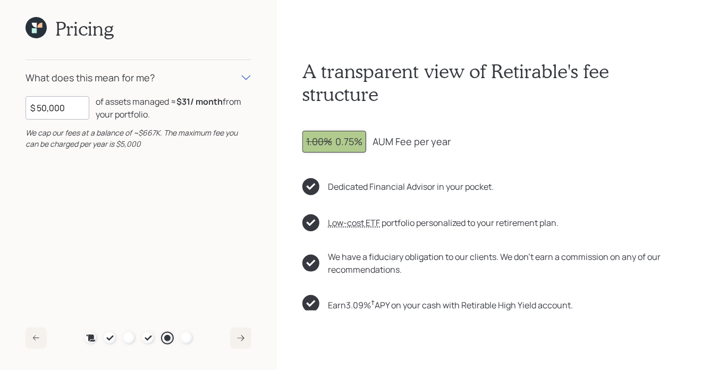
click at [32, 32] on icon at bounding box center [34, 30] width 5 height 5
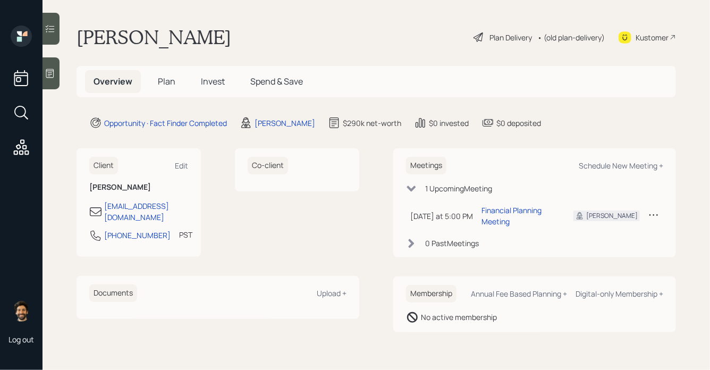
click at [168, 87] on span "Plan" at bounding box center [167, 81] width 18 height 12
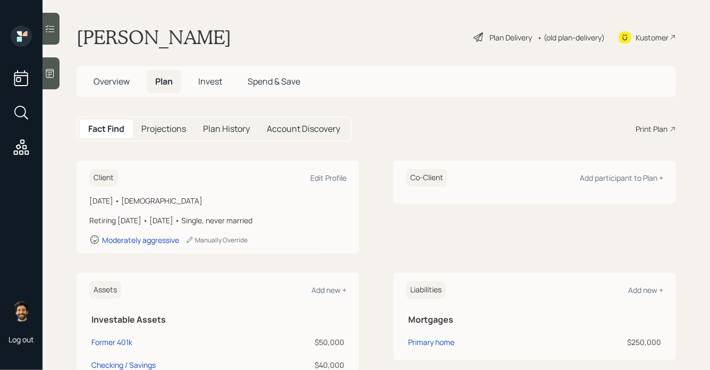
click at [655, 130] on div "Print Plan" at bounding box center [652, 128] width 32 height 11
click at [114, 77] on span "Overview" at bounding box center [112, 81] width 36 height 12
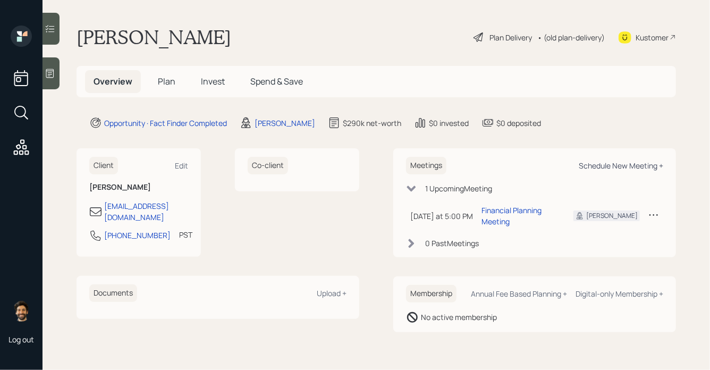
click at [610, 162] on div "Schedule New Meeting +" at bounding box center [621, 166] width 85 height 10
select select "f14b762f-c7c2-4b89-9227-8fa891345eea"
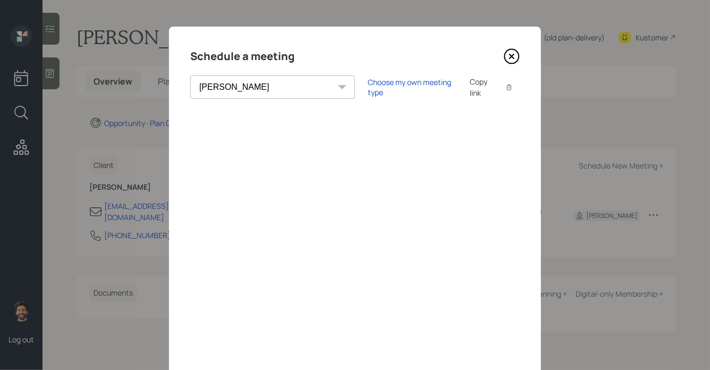
scroll to position [43, 0]
